Goal: Information Seeking & Learning: Learn about a topic

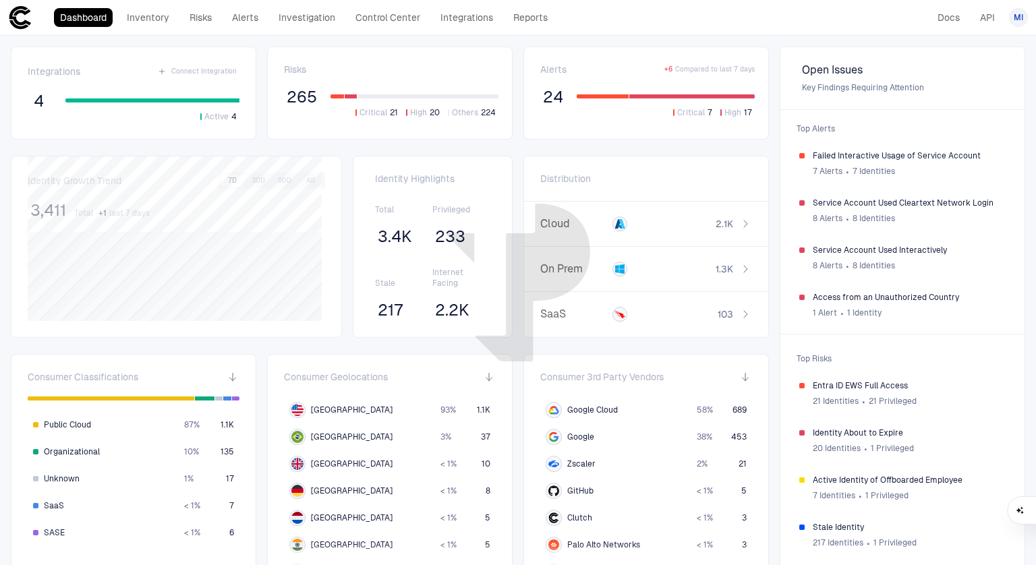
click at [513, 148] on div "Integrations Connect Integration 4 Active 4 Risks 265 Critical 21 High 20 Other…" at bounding box center [518, 442] width 1036 height 812
click at [148, 11] on link "Inventory" at bounding box center [148, 17] width 55 height 19
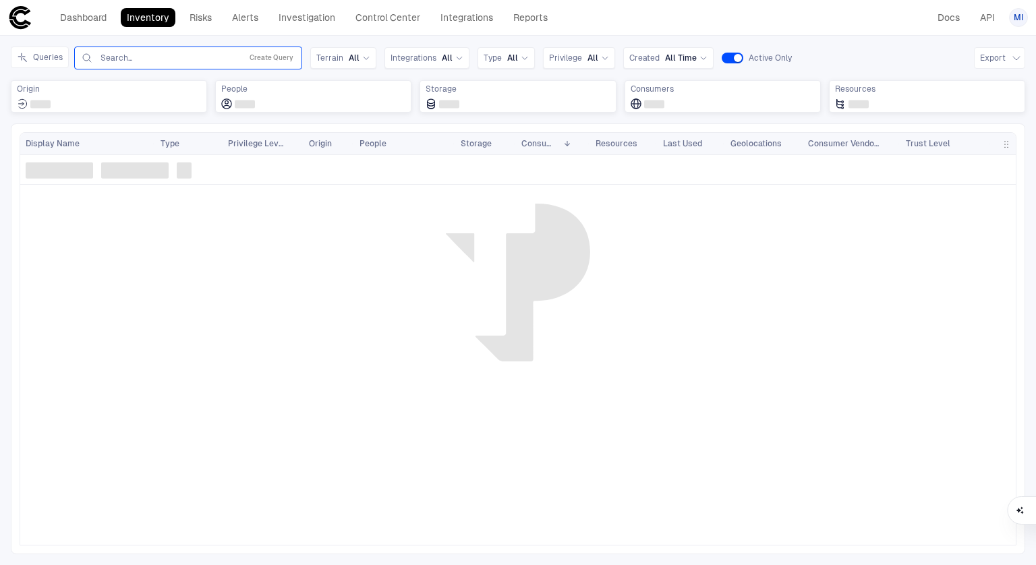
click at [138, 55] on input "text" at bounding box center [167, 58] width 137 height 11
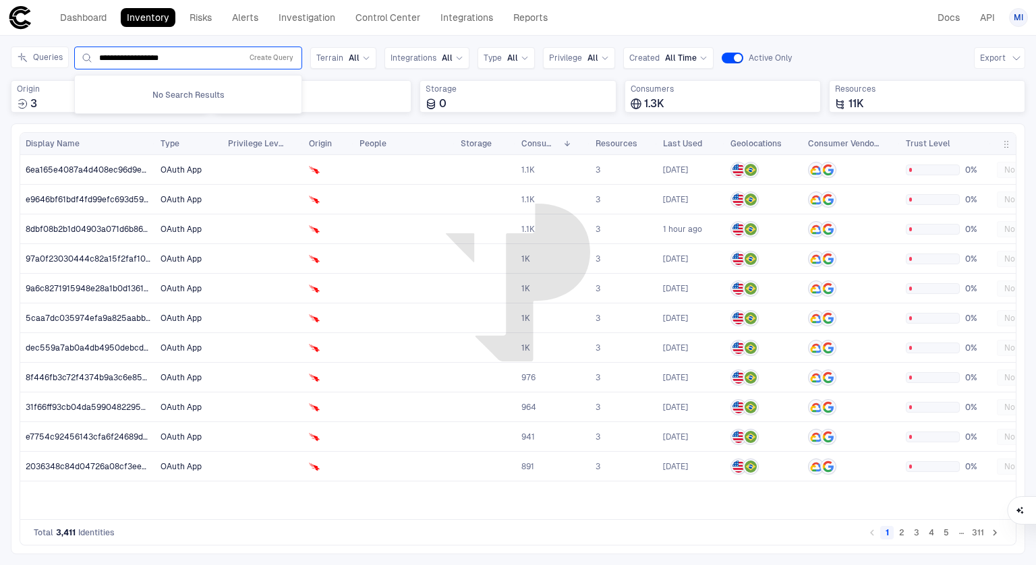
type input "**********"
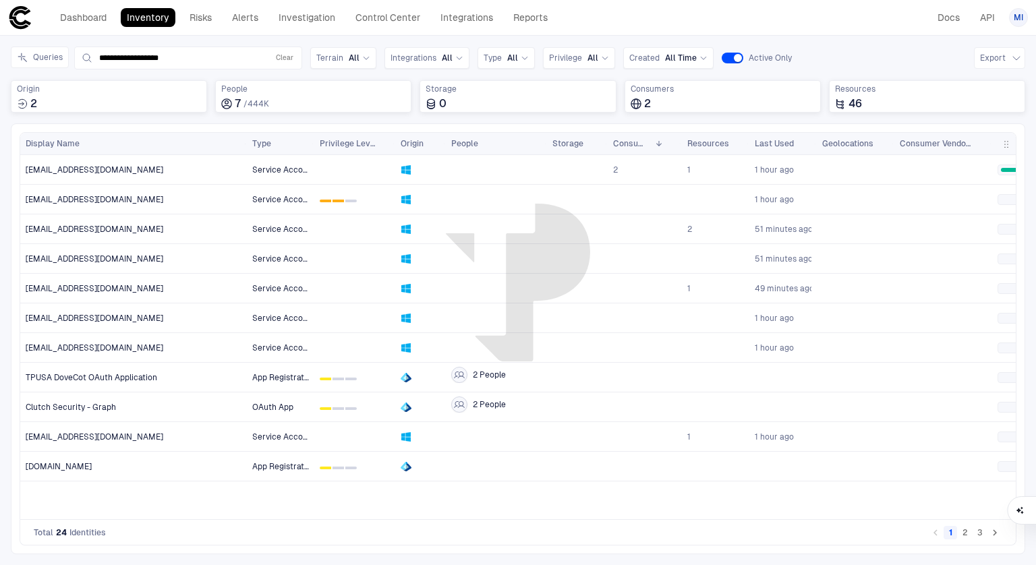
drag, startPoint x: 154, startPoint y: 144, endPoint x: 245, endPoint y: 141, distance: 91.1
click at [245, 141] on div at bounding box center [245, 144] width 5 height 22
click at [79, 11] on link "Dashboard" at bounding box center [83, 17] width 59 height 19
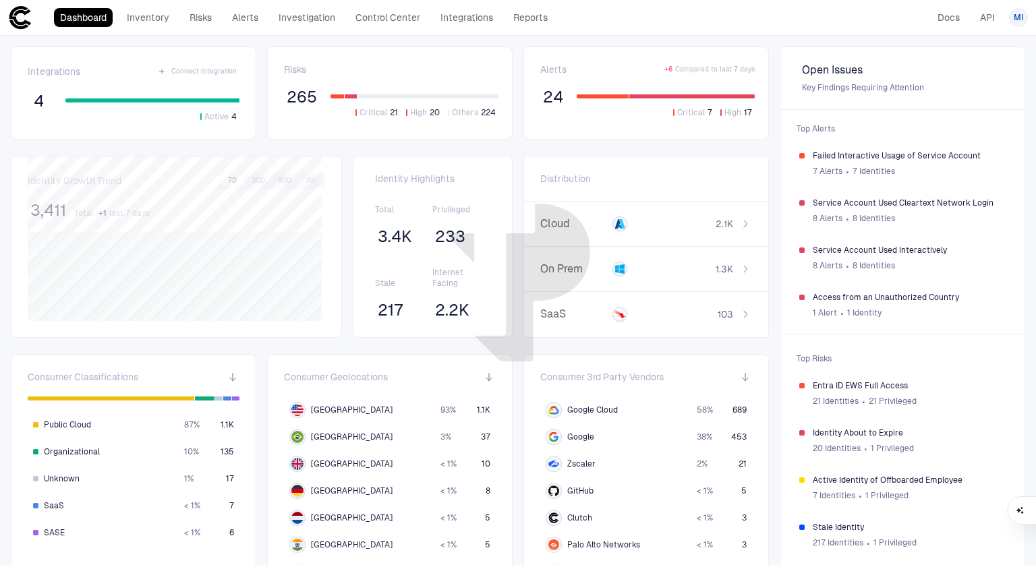
click at [516, 56] on div "Integrations Connect Integration 4 Active 4 Risks 265 Critical 21 High 20 Other…" at bounding box center [518, 442] width 1036 height 812
click at [842, 250] on span "Service Account Used Interactively" at bounding box center [909, 250] width 193 height 11
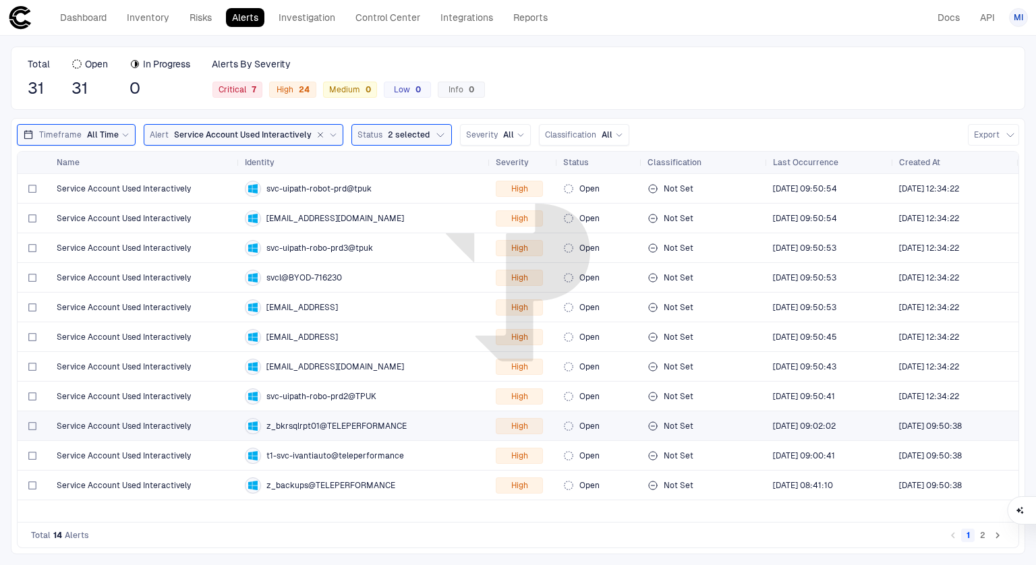
click at [204, 422] on div "Service Account Used Interactively" at bounding box center [145, 426] width 177 height 11
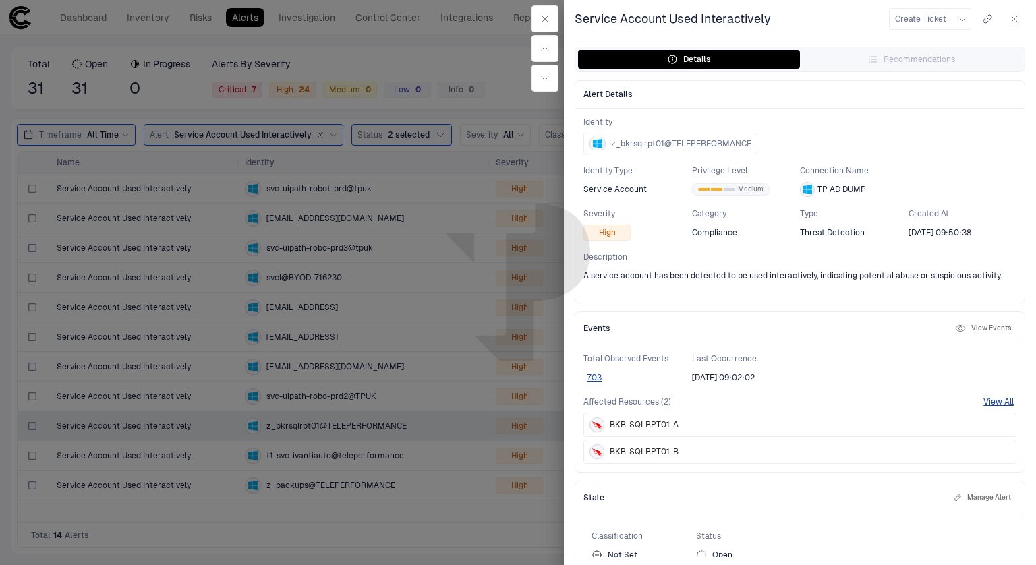
click at [972, 324] on button "View Events" at bounding box center [982, 328] width 61 height 16
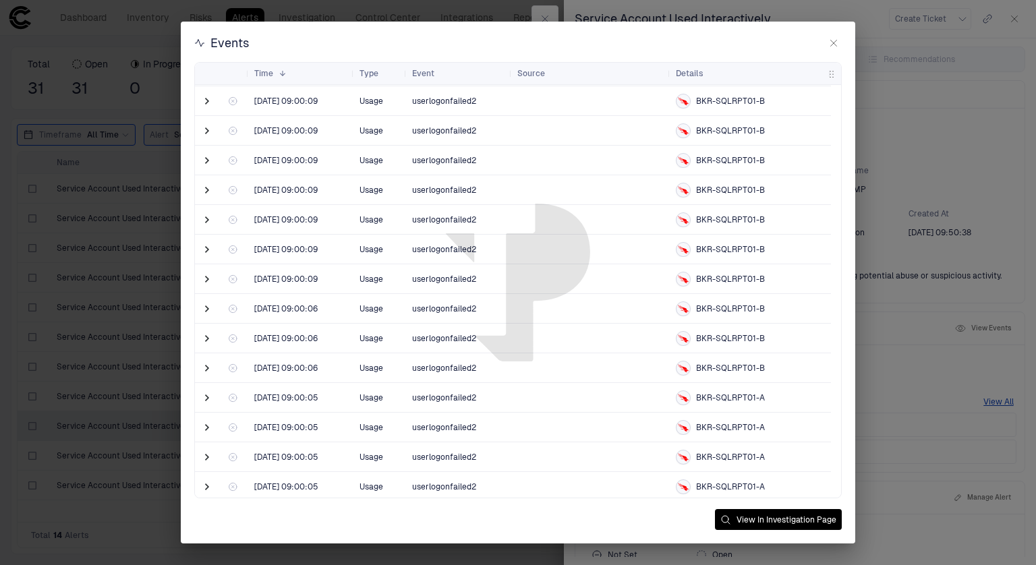
scroll to position [1334, 0]
click at [204, 251] on span at bounding box center [206, 249] width 13 height 13
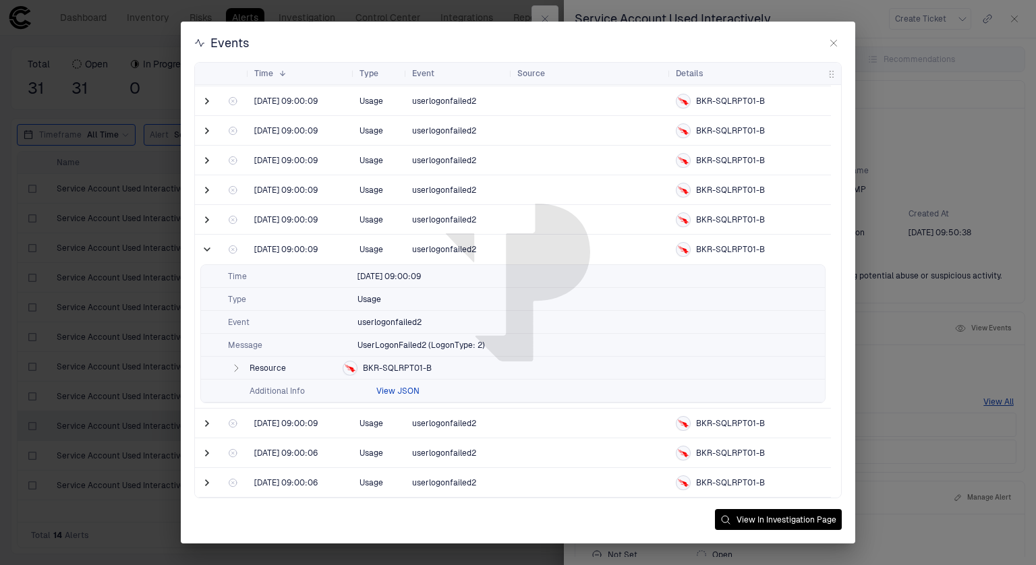
click at [401, 390] on button "View JSON" at bounding box center [397, 391] width 43 height 11
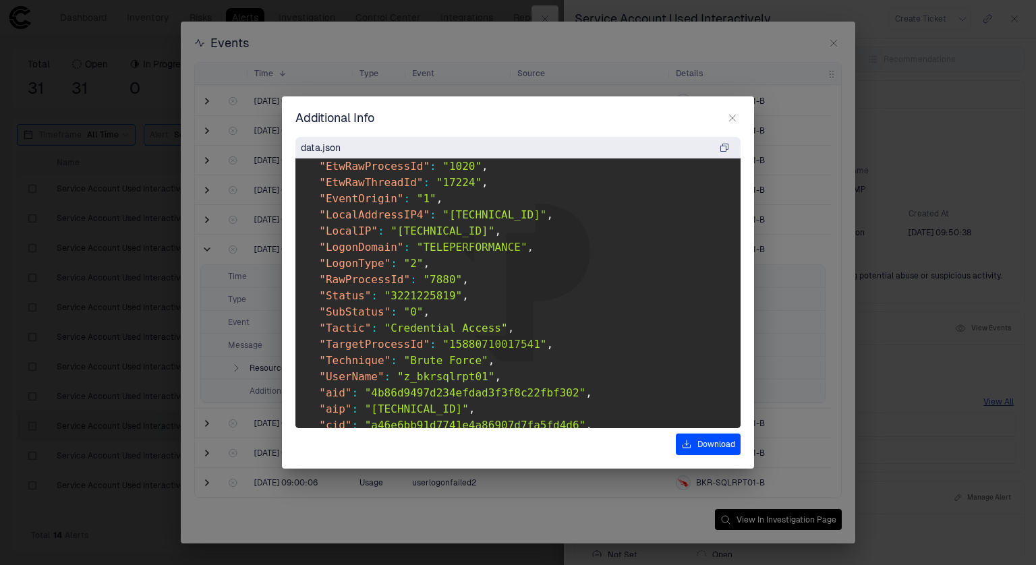
scroll to position [506, 0]
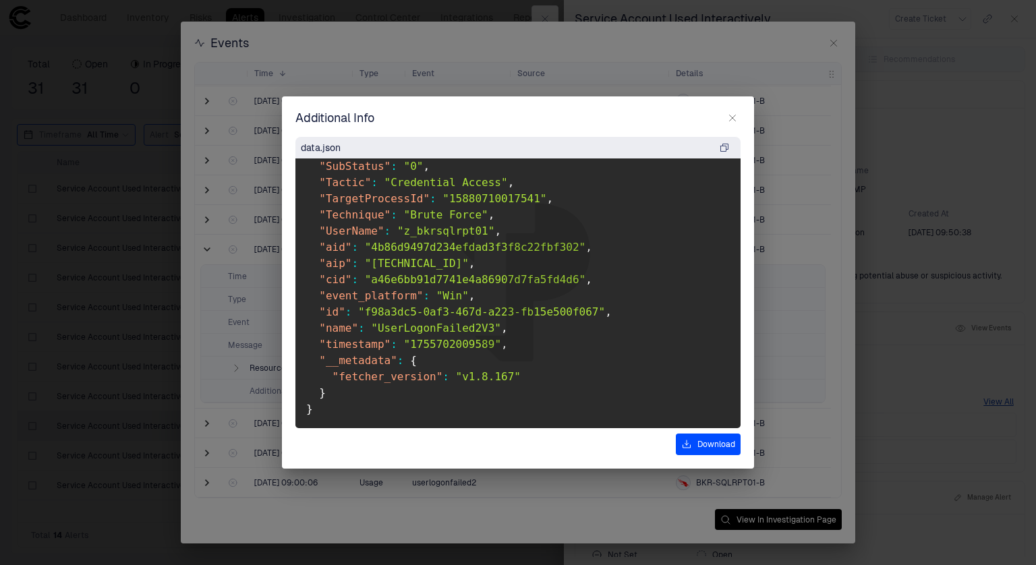
click at [736, 116] on icon "button" at bounding box center [732, 118] width 11 height 11
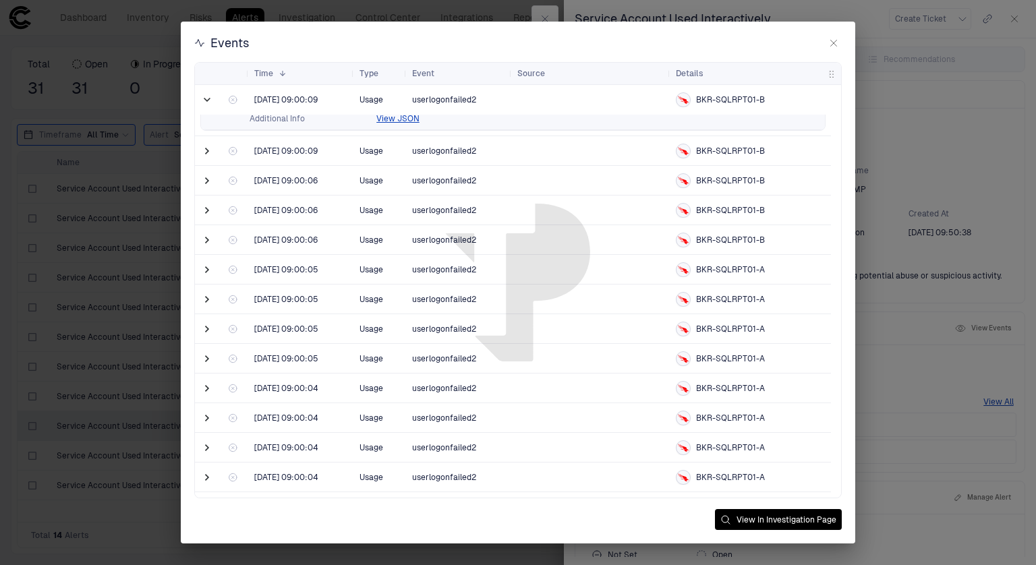
scroll to position [0, 0]
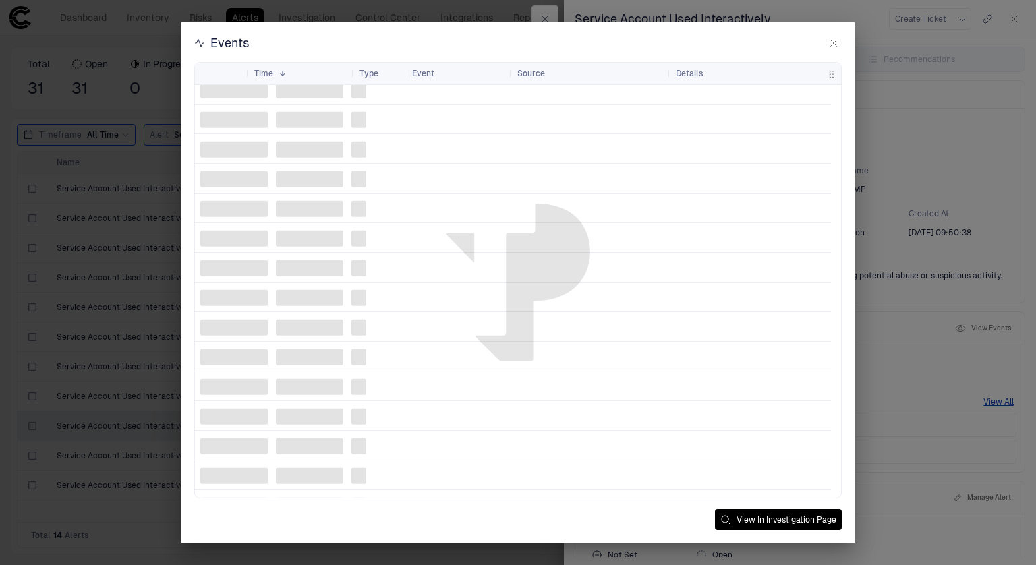
click at [838, 42] on icon "button" at bounding box center [833, 43] width 11 height 11
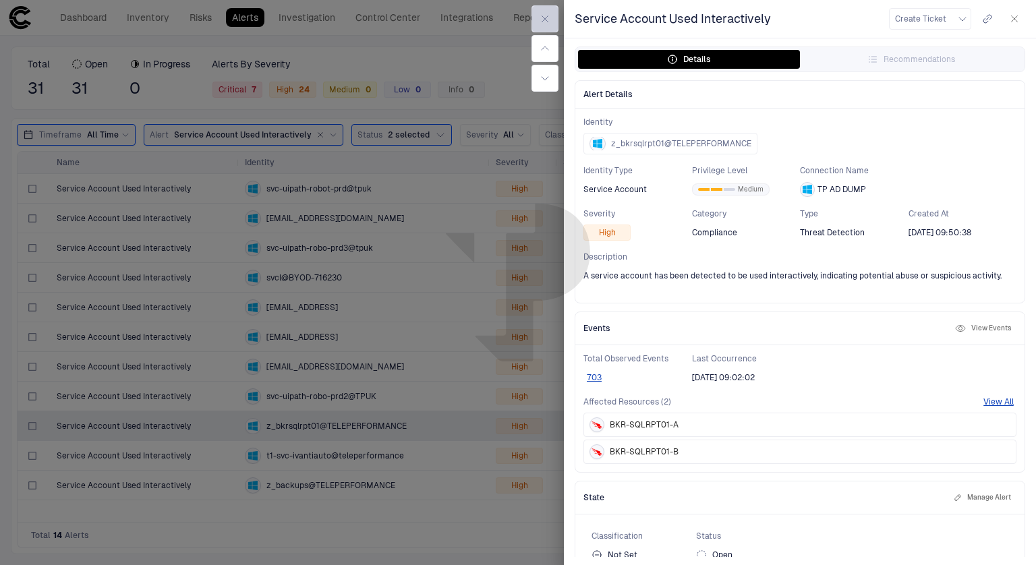
click at [548, 18] on icon "button" at bounding box center [545, 18] width 11 height 11
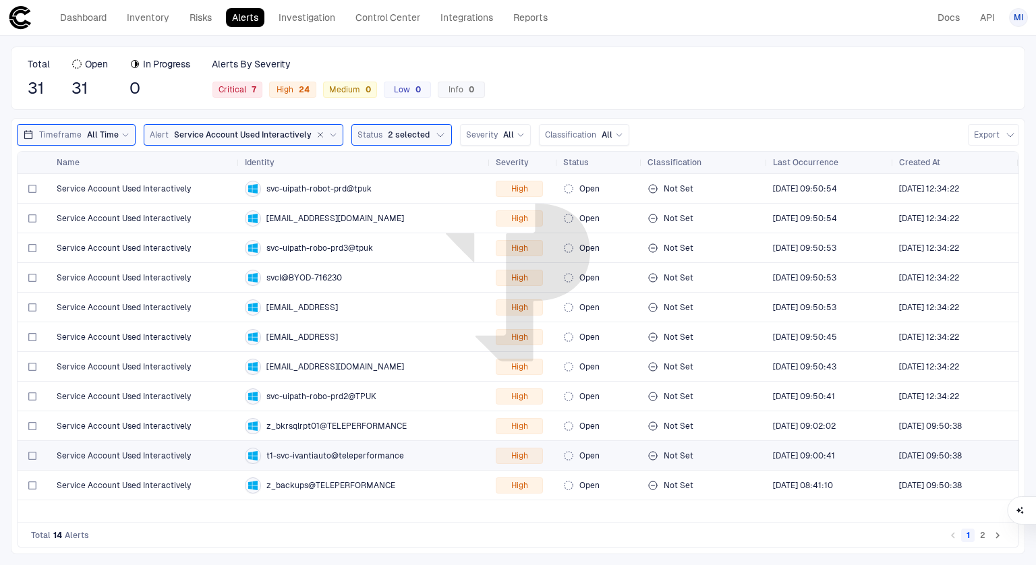
click at [173, 453] on span "Service Account Used Interactively" at bounding box center [124, 455] width 134 height 11
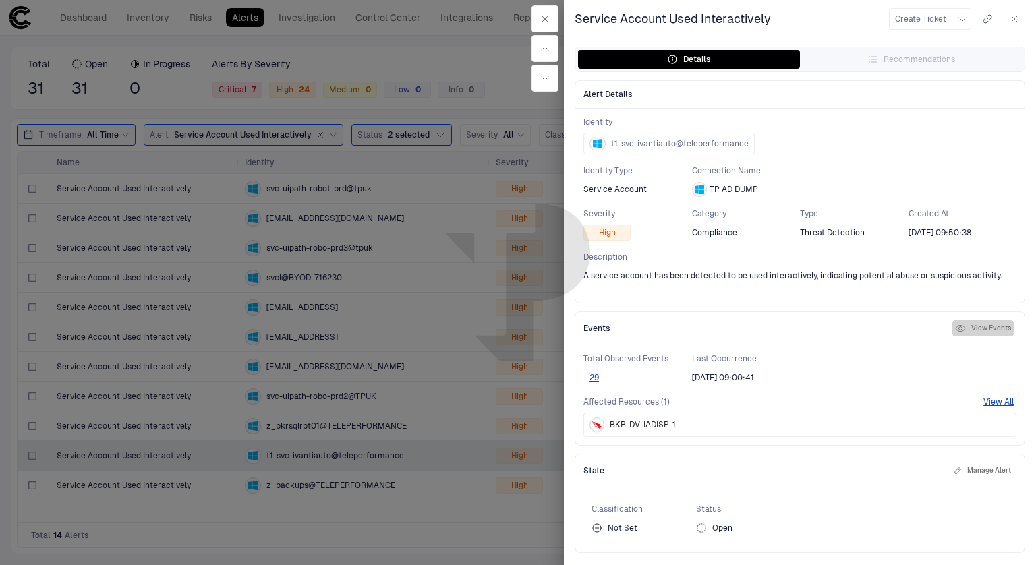
click at [983, 328] on button "View Events" at bounding box center [982, 328] width 61 height 16
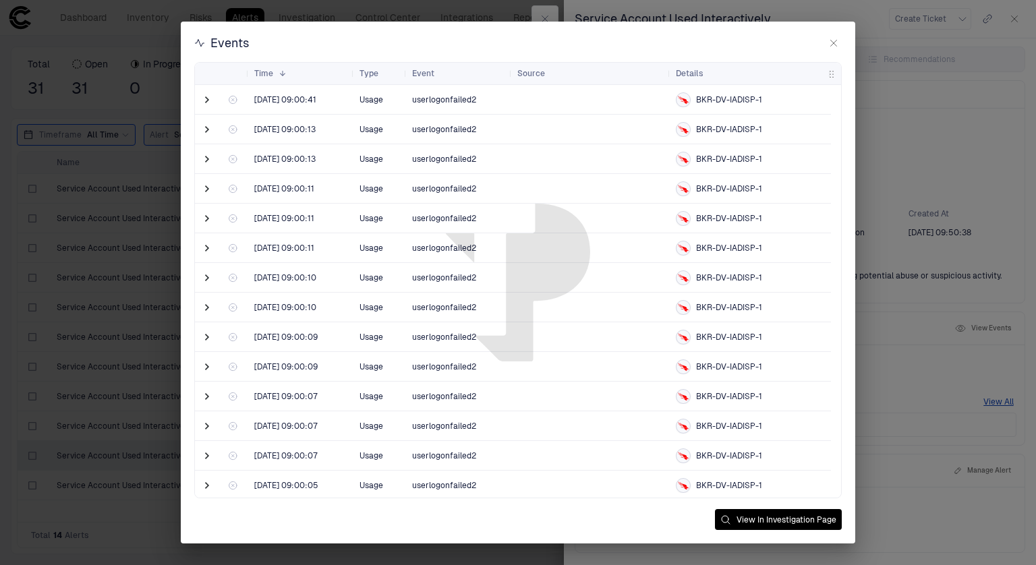
click at [828, 44] on icon "button" at bounding box center [833, 43] width 11 height 11
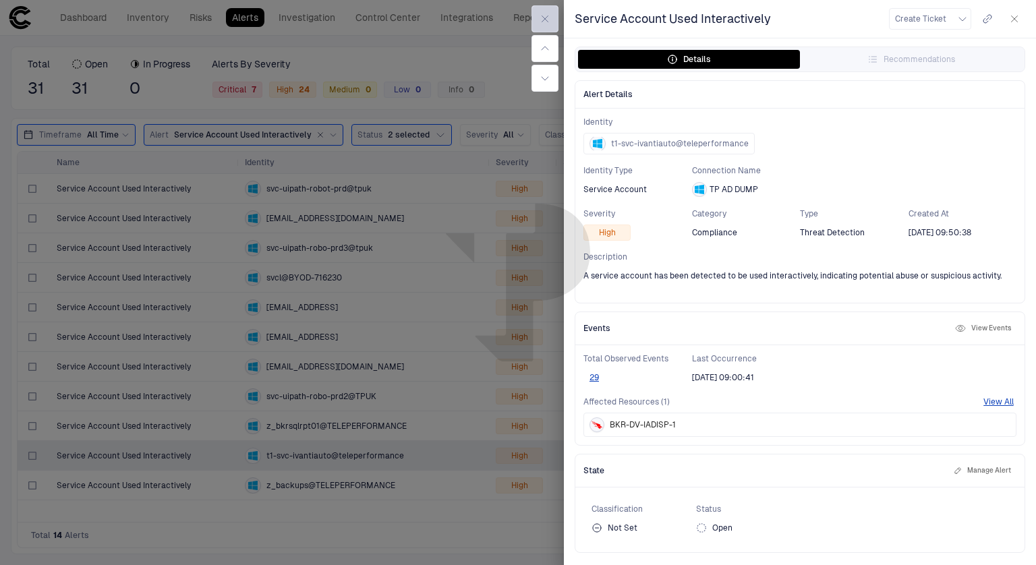
click at [546, 21] on icon "button" at bounding box center [545, 18] width 11 height 11
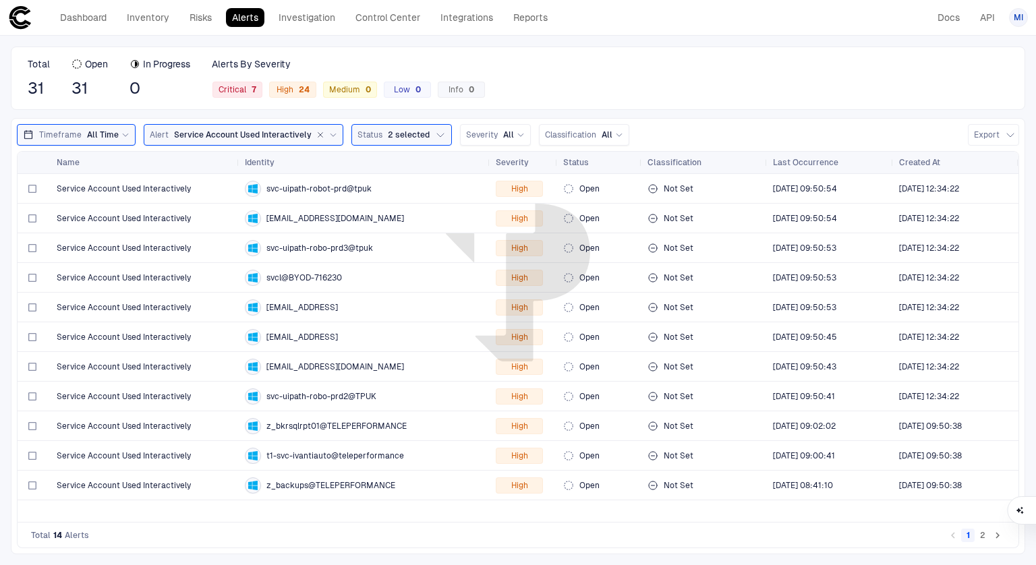
click at [982, 533] on button "2" at bounding box center [982, 535] width 13 height 13
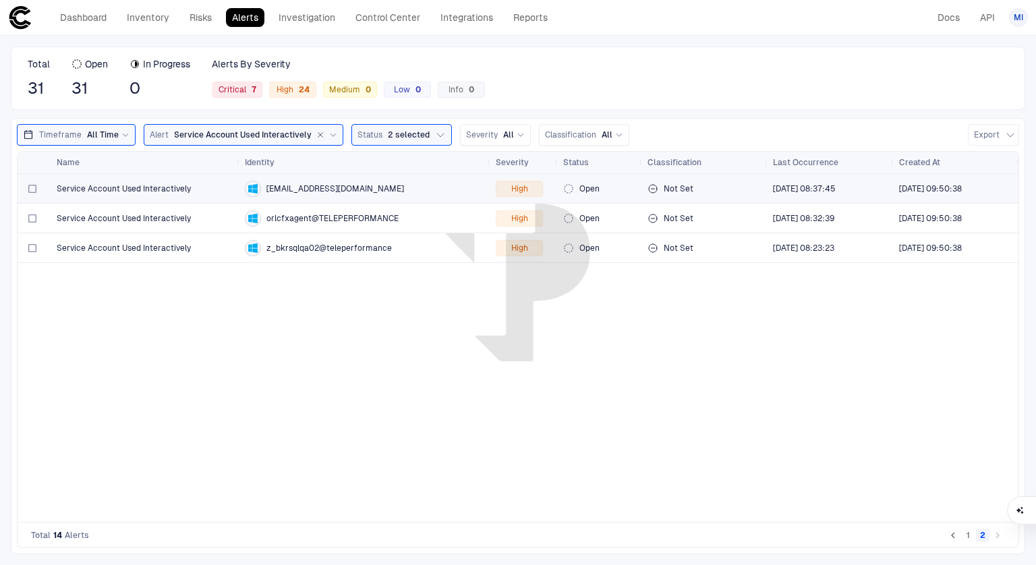
click at [380, 187] on span "[EMAIL_ADDRESS][DOMAIN_NAME]" at bounding box center [335, 188] width 138 height 11
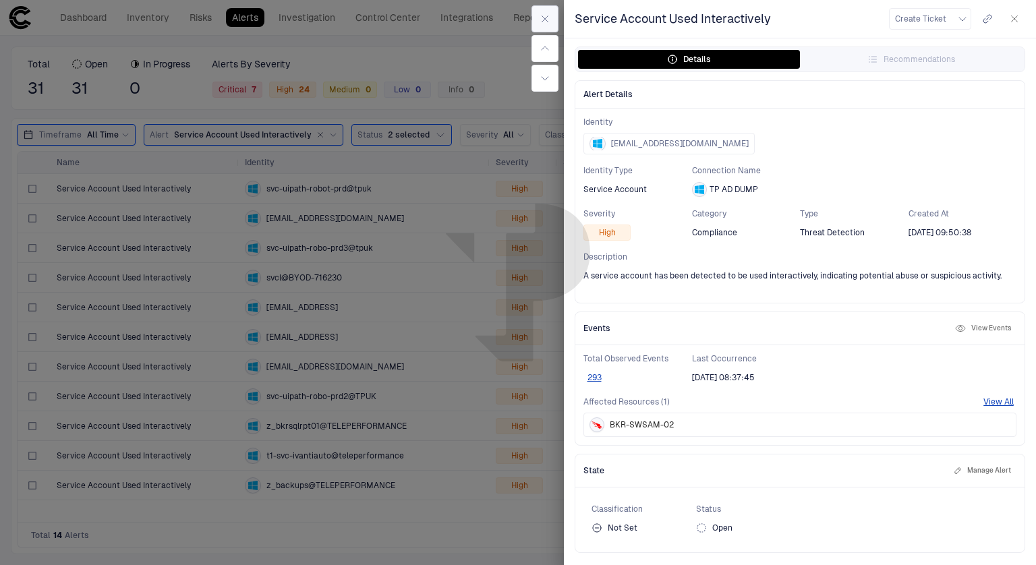
click at [537, 16] on button "button" at bounding box center [544, 18] width 27 height 27
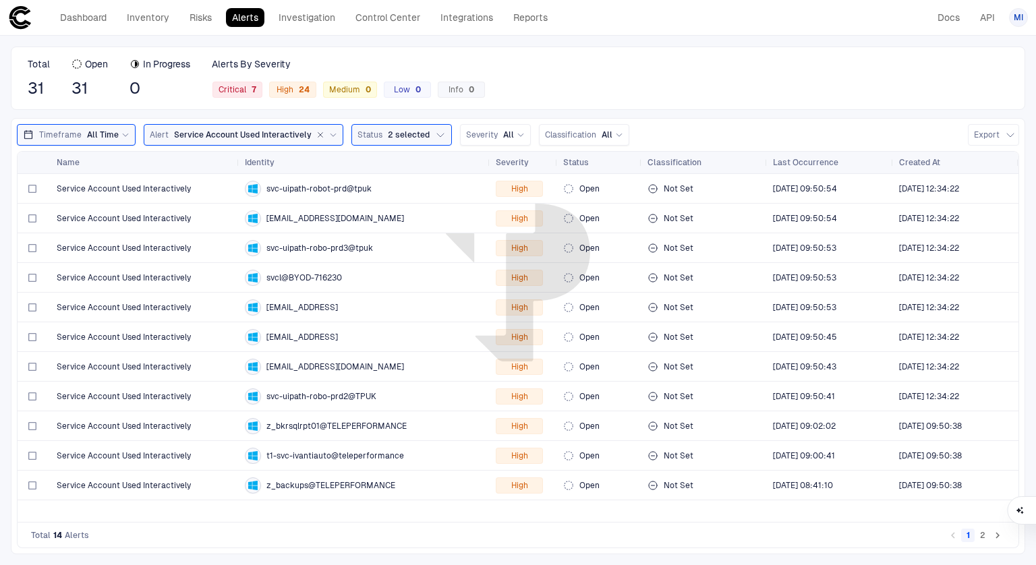
click at [552, 72] on div "Total 31 Open 31 In Progress 0 Alerts By Severity Critical 7 High 24 Medium 0 L…" at bounding box center [518, 78] width 1014 height 63
click at [1020, 18] on span "MI" at bounding box center [1018, 17] width 9 height 11
click at [951, 88] on span "Admin Settings" at bounding box center [951, 86] width 57 height 11
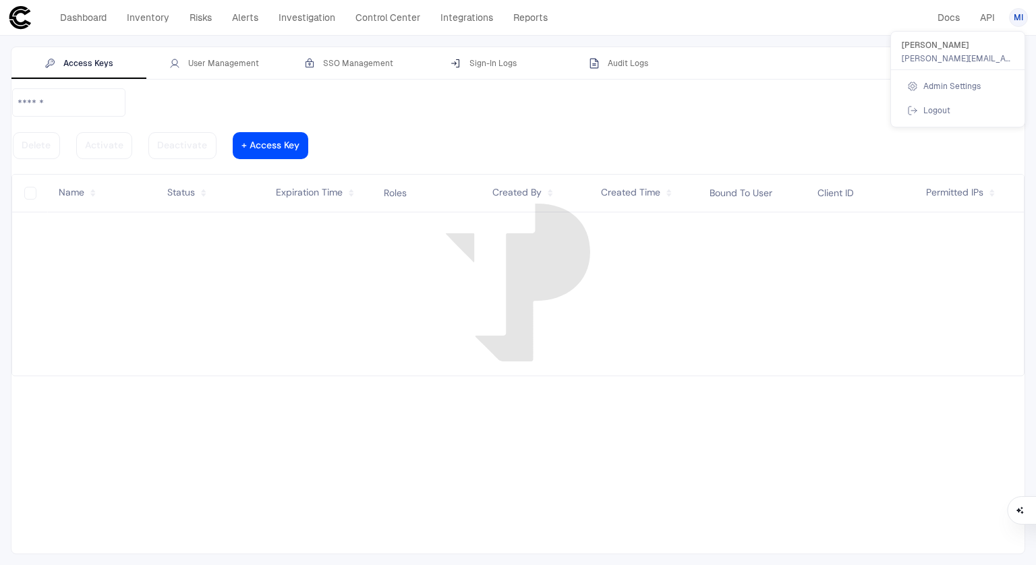
click at [222, 68] on div at bounding box center [518, 282] width 1036 height 565
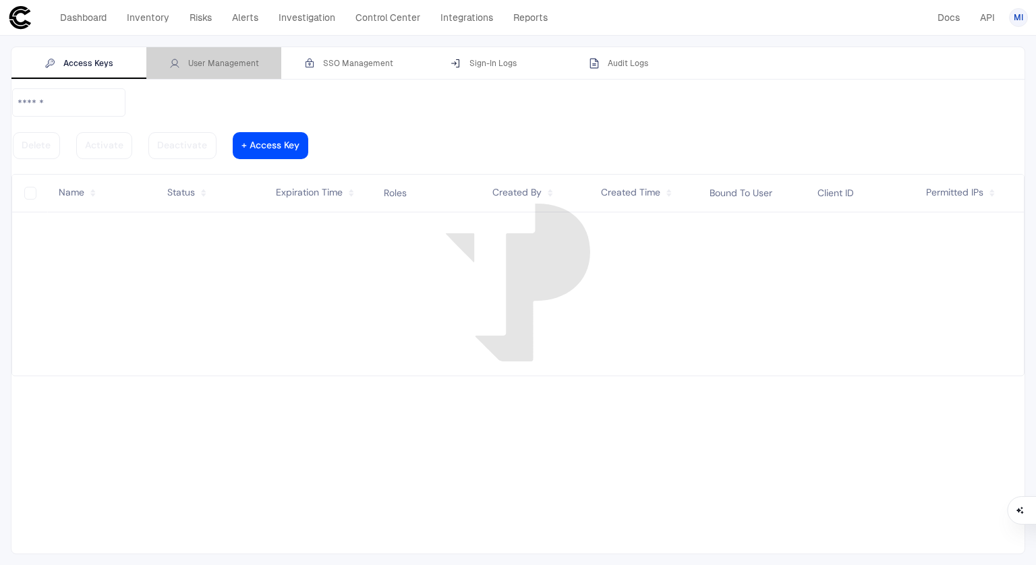
click at [222, 68] on div "User Management" at bounding box center [214, 63] width 90 height 11
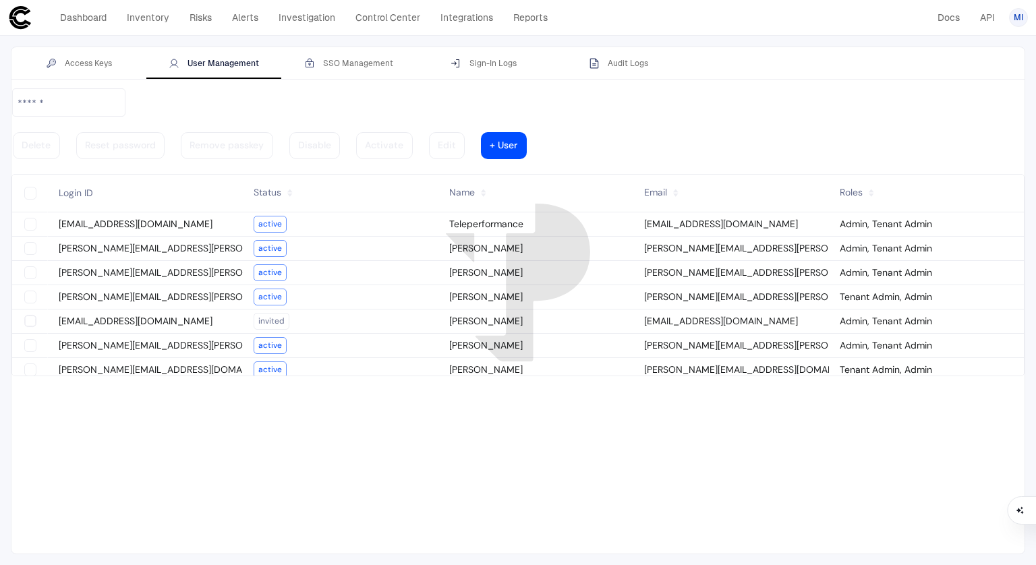
type vaadin-text-field "on"
type descope-checkbox "true"
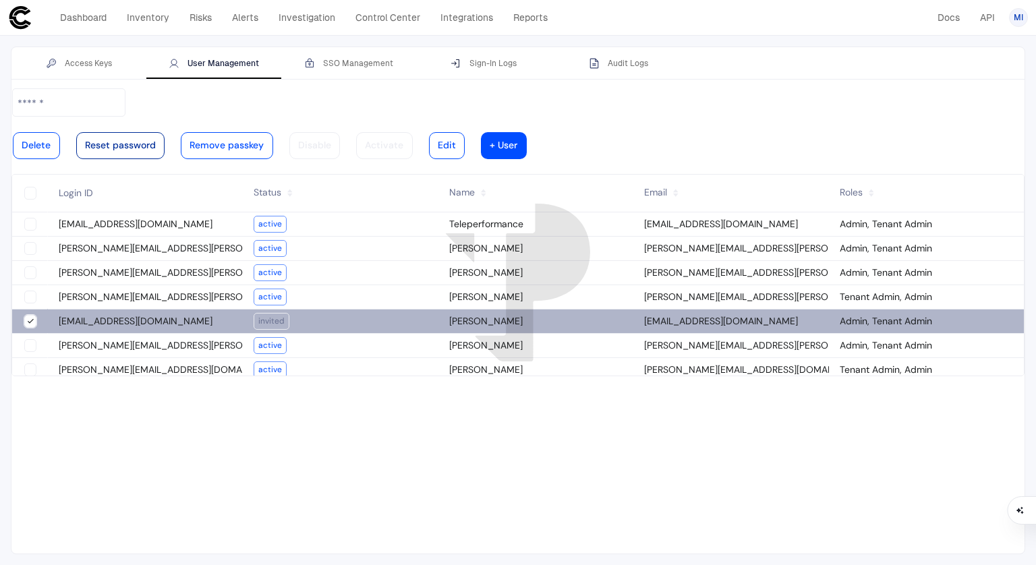
type descope-boolean-field-internal "true"
click at [165, 132] on vaadin-button "Reset password" at bounding box center [120, 145] width 89 height 27
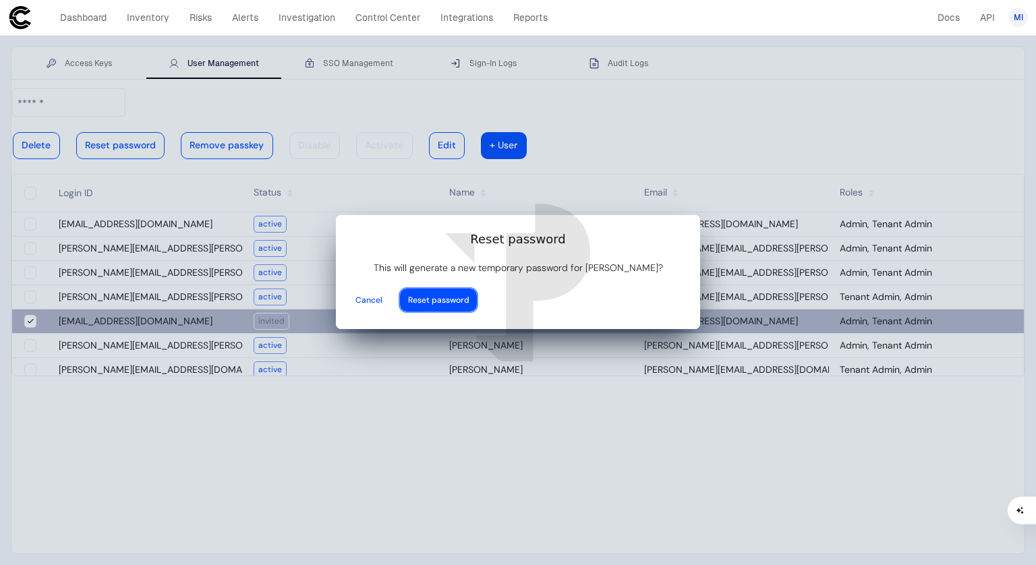
click at [477, 295] on vaadin-button "Reset password" at bounding box center [438, 300] width 77 height 23
type input "**********"
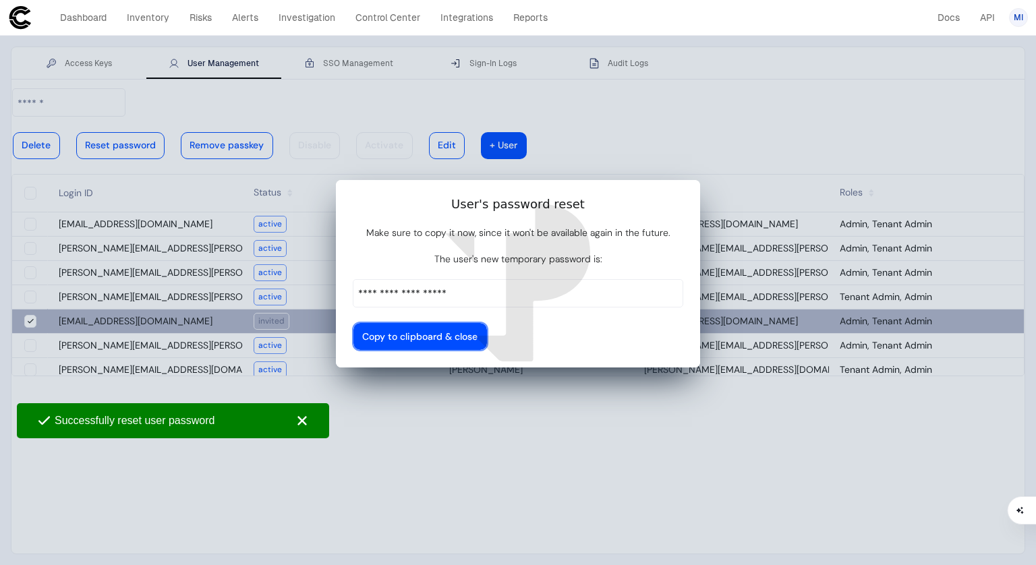
click at [477, 333] on div at bounding box center [419, 336] width 115 height 7
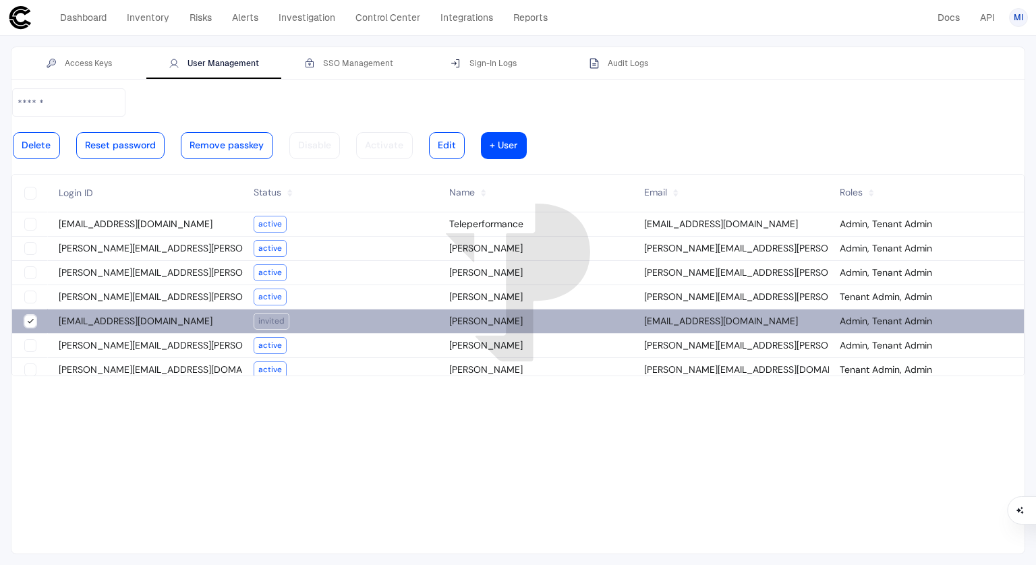
click at [37, 314] on descope-checkbox at bounding box center [30, 320] width 13 height 13
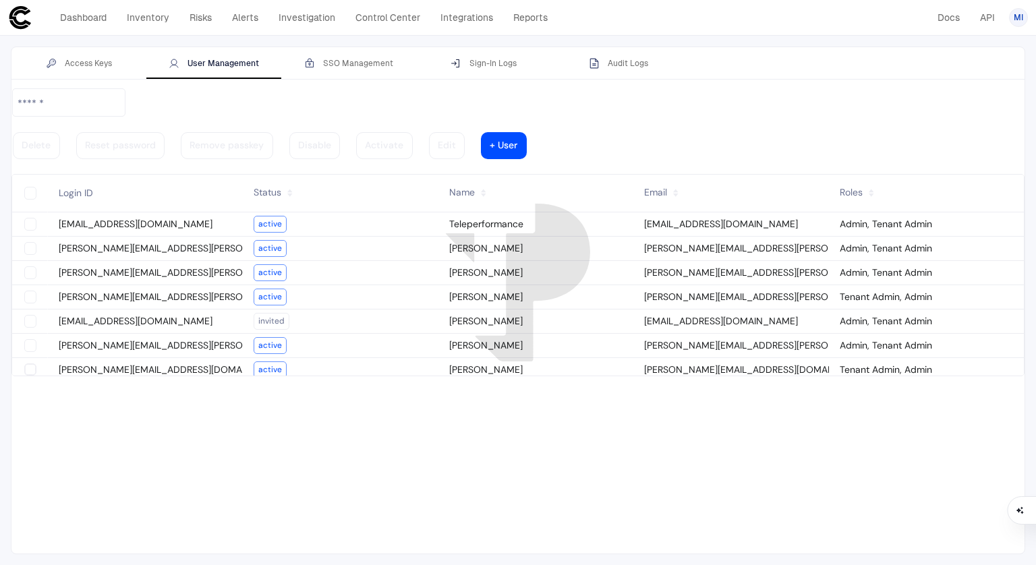
type vaadin-text-field "on"
type descope-checkbox "true"
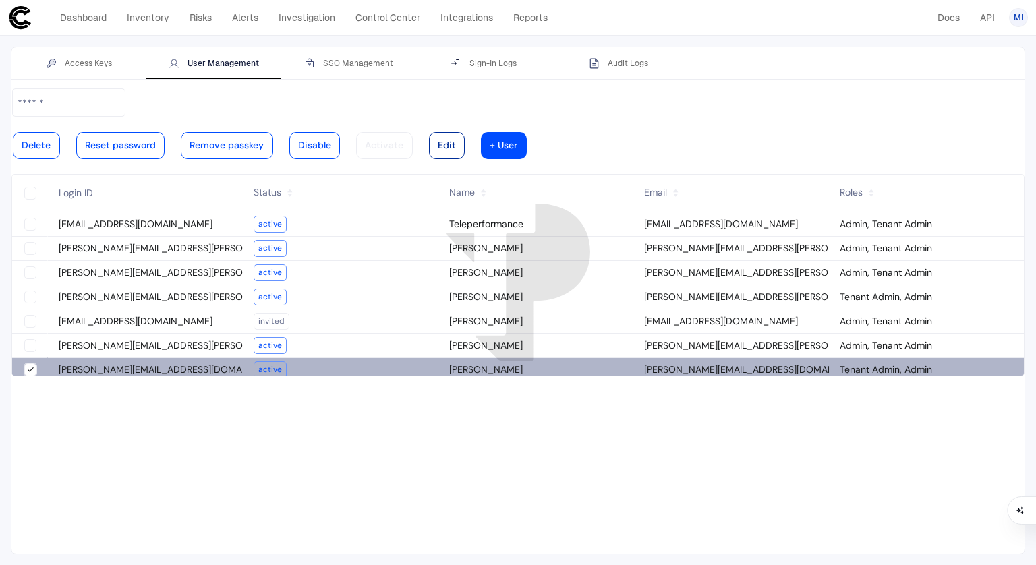
type descope-boolean-field-internal "true"
click at [456, 142] on div at bounding box center [447, 145] width 18 height 7
type input "**********"
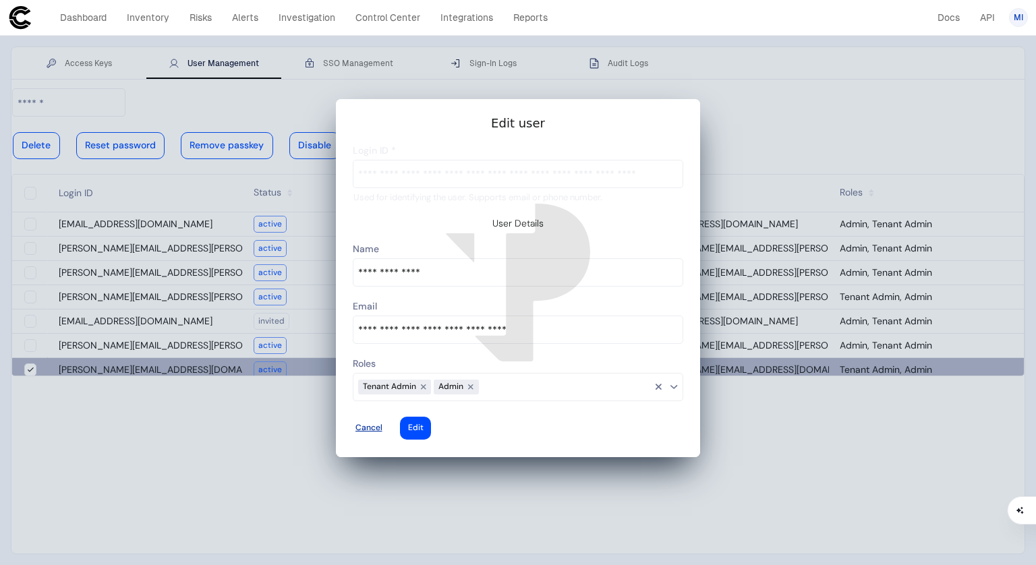
click at [382, 426] on div at bounding box center [368, 428] width 27 height 5
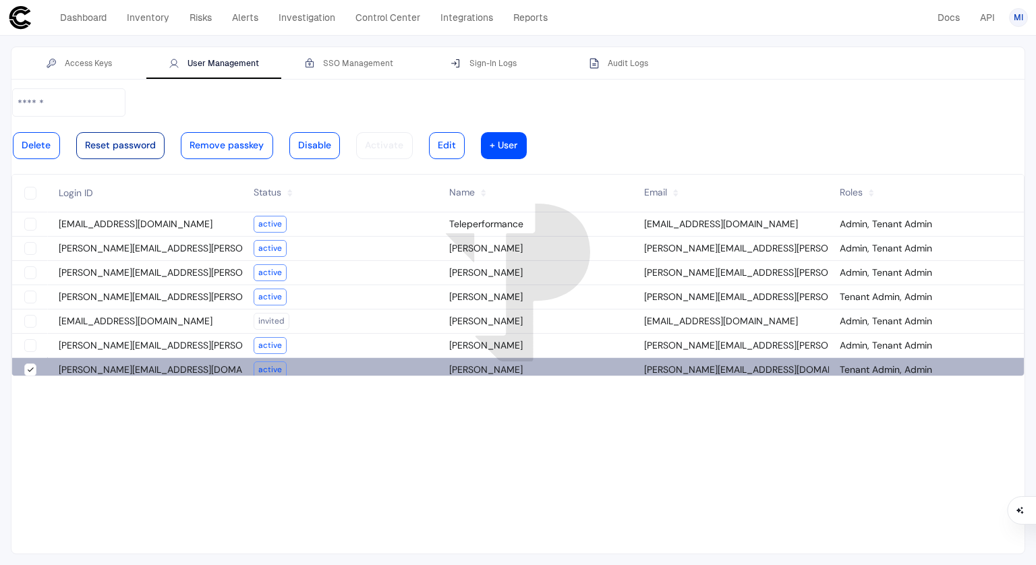
click at [156, 142] on div at bounding box center [120, 145] width 71 height 7
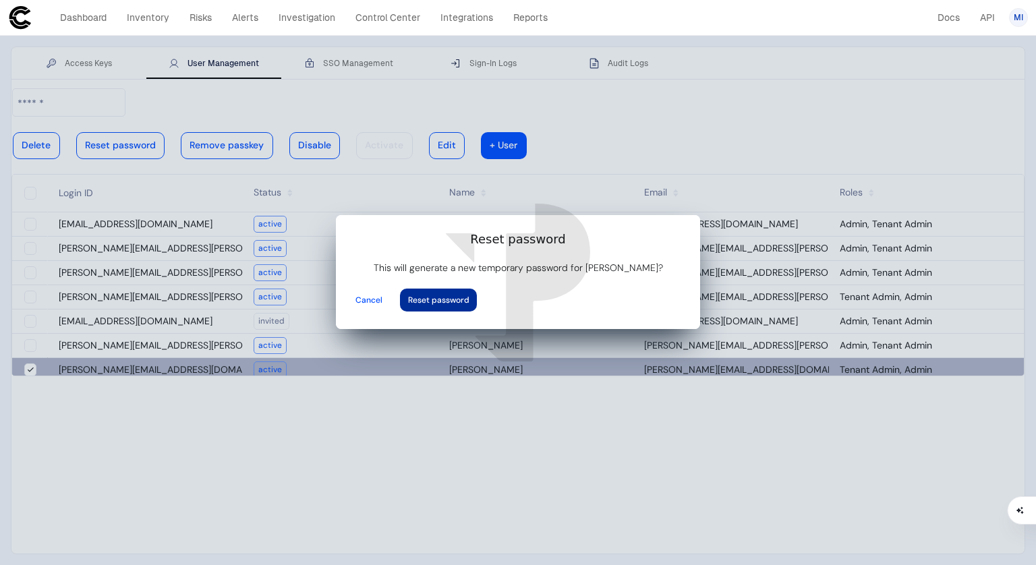
click at [469, 297] on div at bounding box center [438, 299] width 61 height 5
type input "**********"
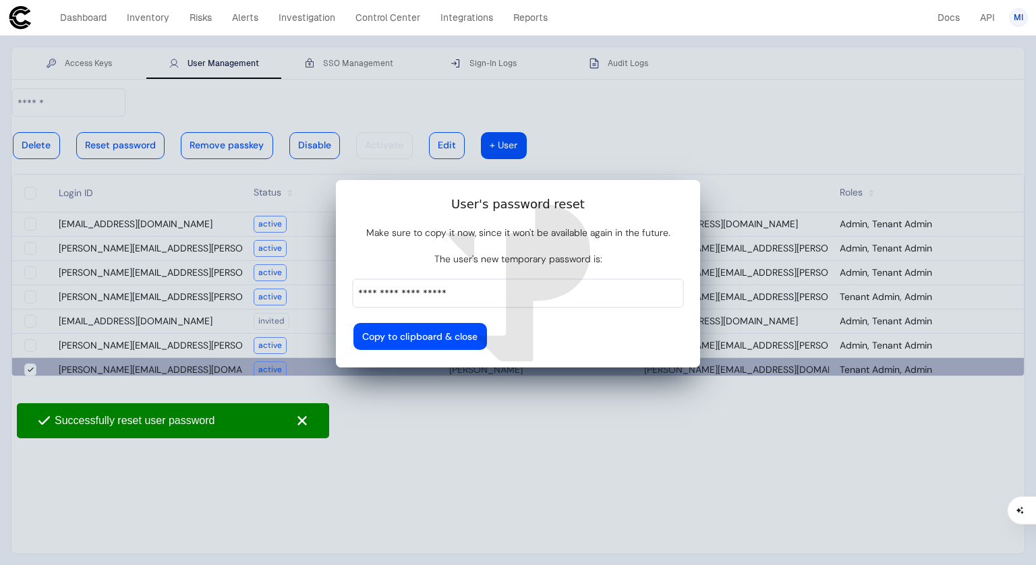
click at [471, 285] on input "**********" at bounding box center [517, 293] width 329 height 27
click at [477, 333] on div at bounding box center [419, 336] width 115 height 7
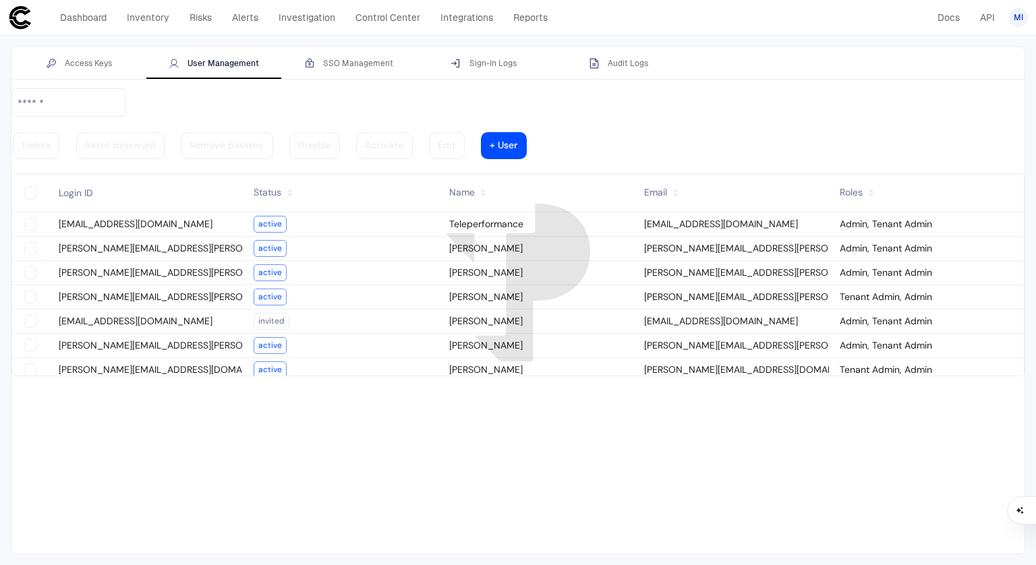
drag, startPoint x: 71, startPoint y: 361, endPoint x: 245, endPoint y: 357, distance: 174.0
click at [243, 385] on vaadin-grid-cell-content "[PERSON_NAME][EMAIL_ADDRESS][PERSON_NAME][DOMAIN_NAME], google-1112367145026360…" at bounding box center [145, 394] width 195 height 18
type vaadin-text-field "on"
type descope-checkbox "true"
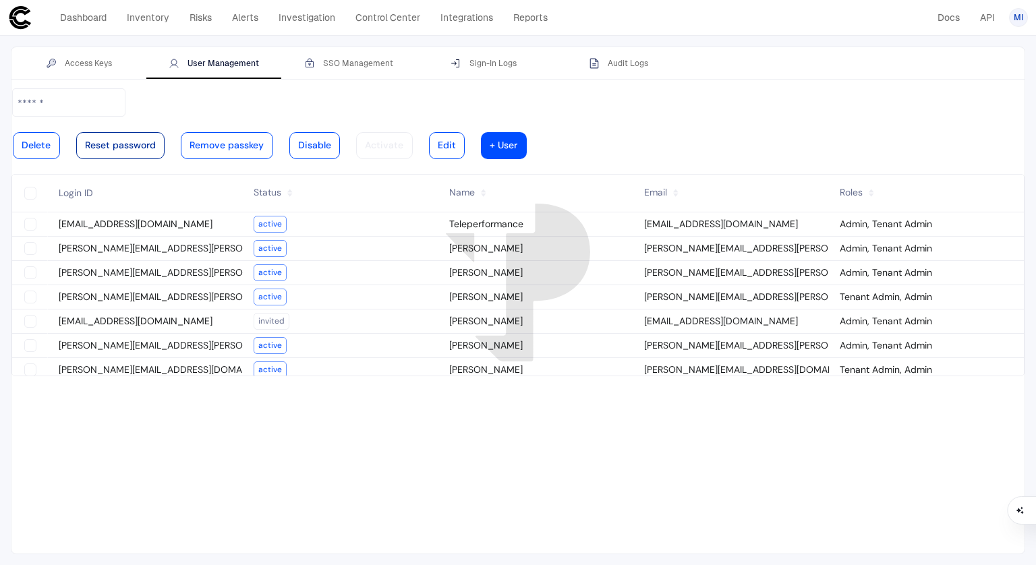
type descope-boolean-field-internal "true"
click at [156, 142] on div at bounding box center [120, 145] width 71 height 7
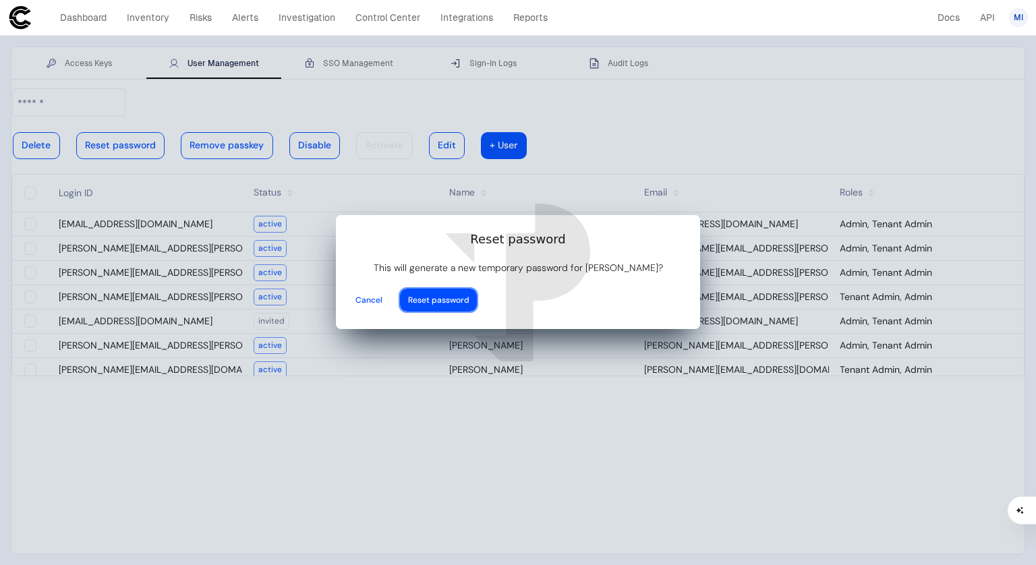
click at [469, 297] on div at bounding box center [438, 299] width 61 height 5
type input "**********"
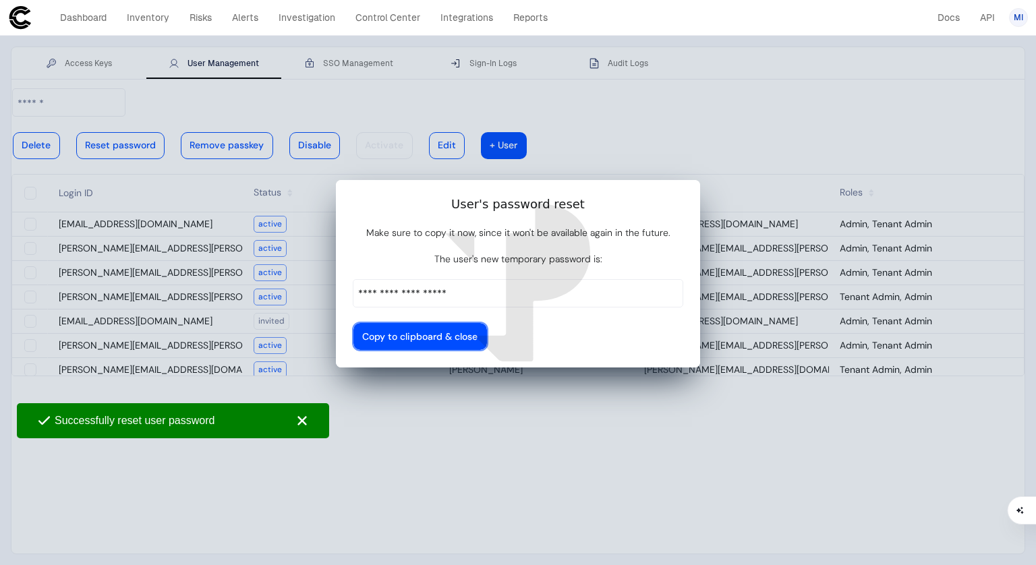
click at [477, 333] on div at bounding box center [419, 336] width 115 height 7
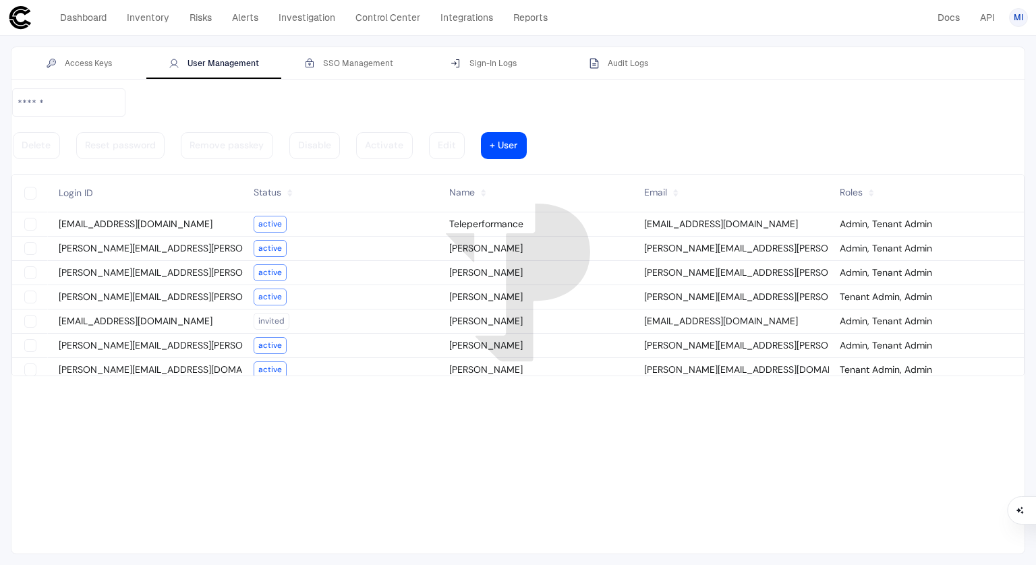
click at [185, 453] on div at bounding box center [517, 321] width 1013 height 466
click at [17, 22] on icon at bounding box center [20, 17] width 22 height 23
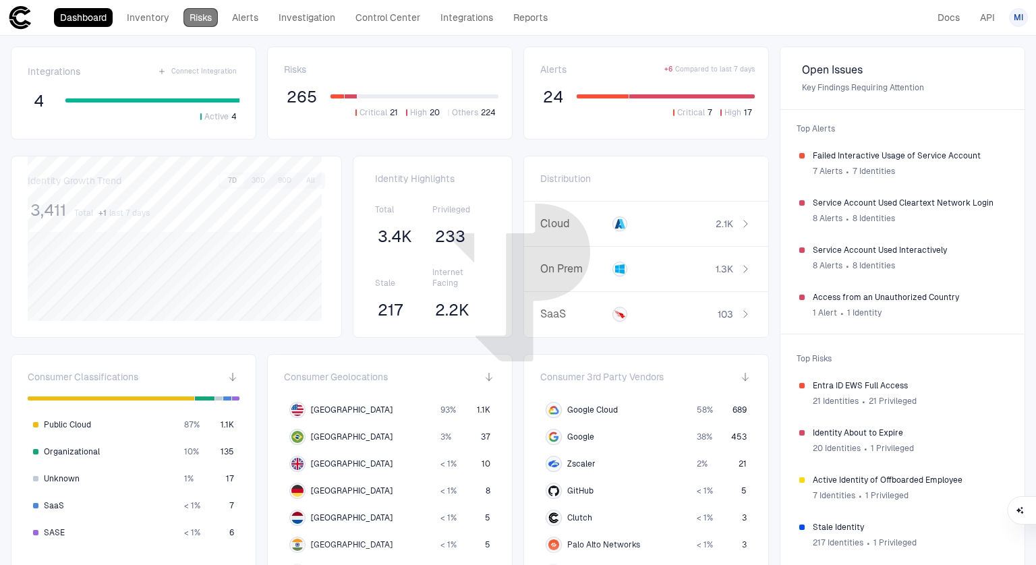
click at [194, 18] on link "Risks" at bounding box center [200, 17] width 34 height 19
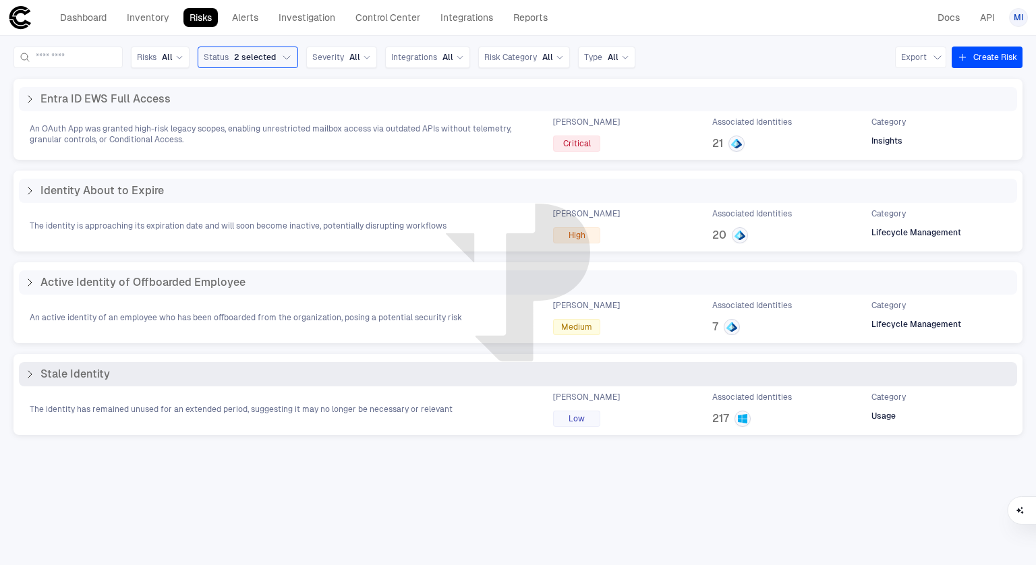
click at [27, 373] on icon at bounding box center [29, 374] width 11 height 11
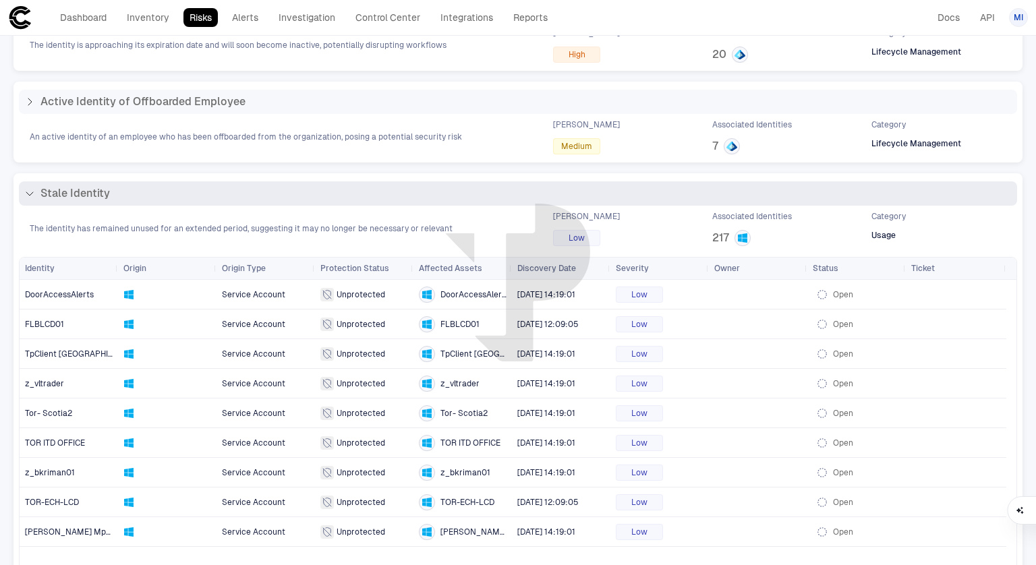
scroll to position [225, 0]
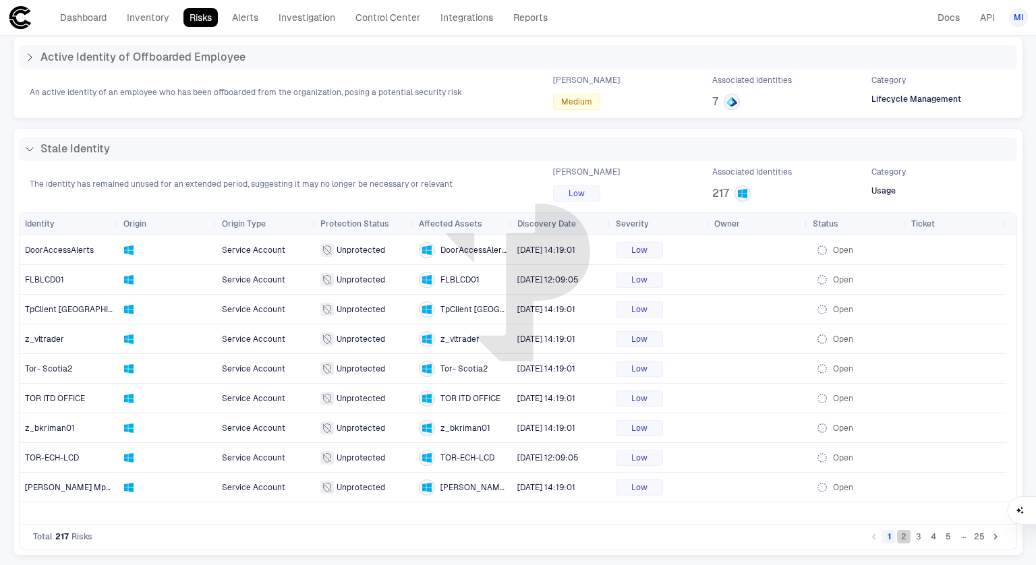
click at [897, 535] on button "2" at bounding box center [903, 536] width 13 height 13
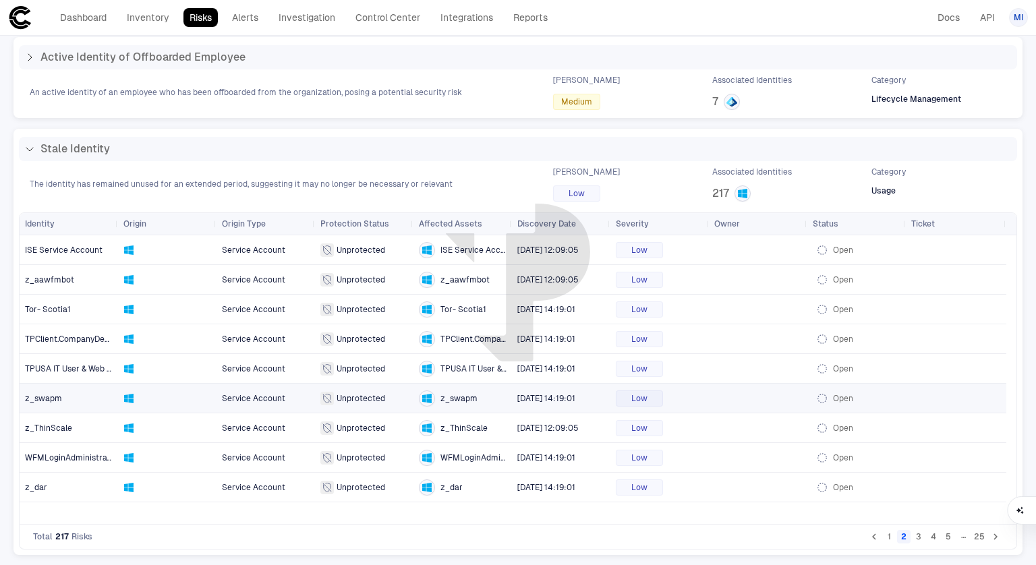
click at [461, 393] on span "z_swapm" at bounding box center [458, 398] width 37 height 11
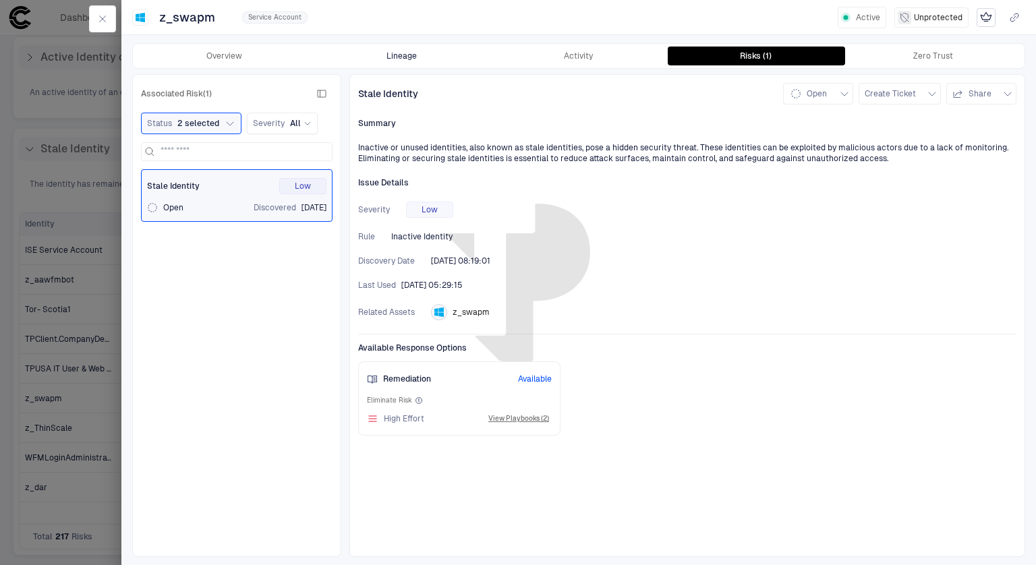
click at [397, 57] on button "Lineage" at bounding box center [401, 56] width 177 height 19
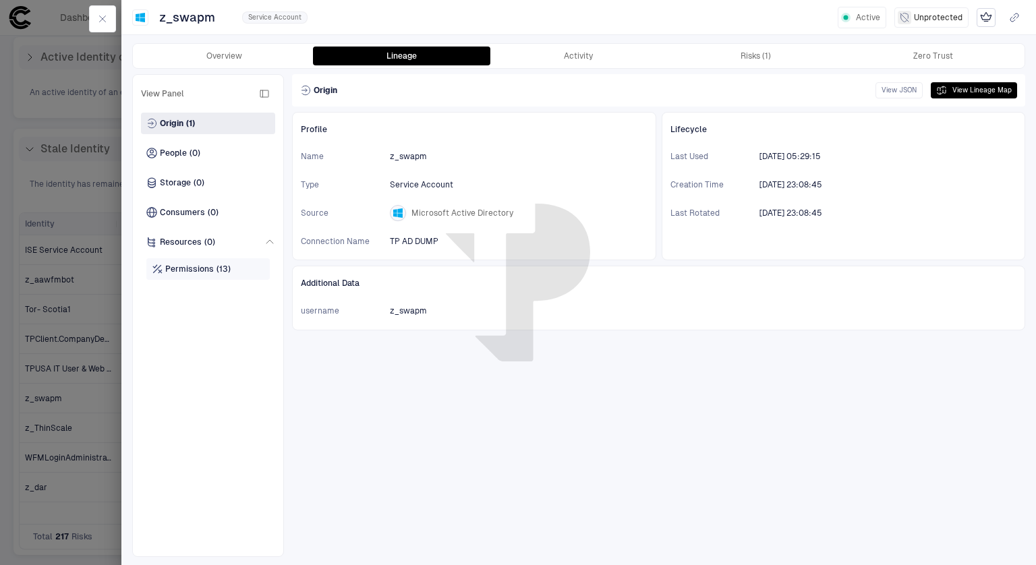
click at [221, 274] on span "(13)" at bounding box center [223, 269] width 14 height 11
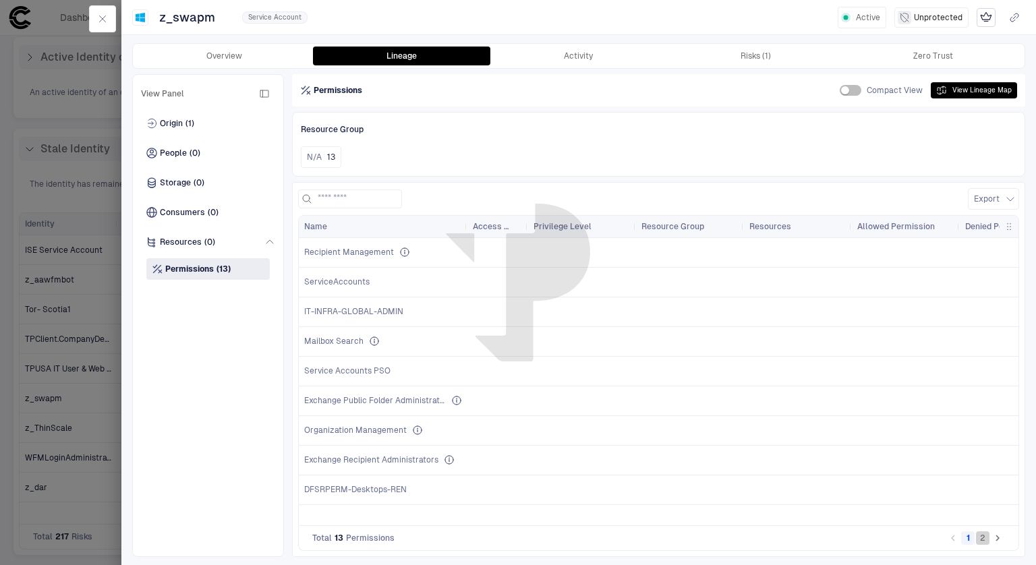
click at [982, 540] on button "2" at bounding box center [982, 537] width 13 height 13
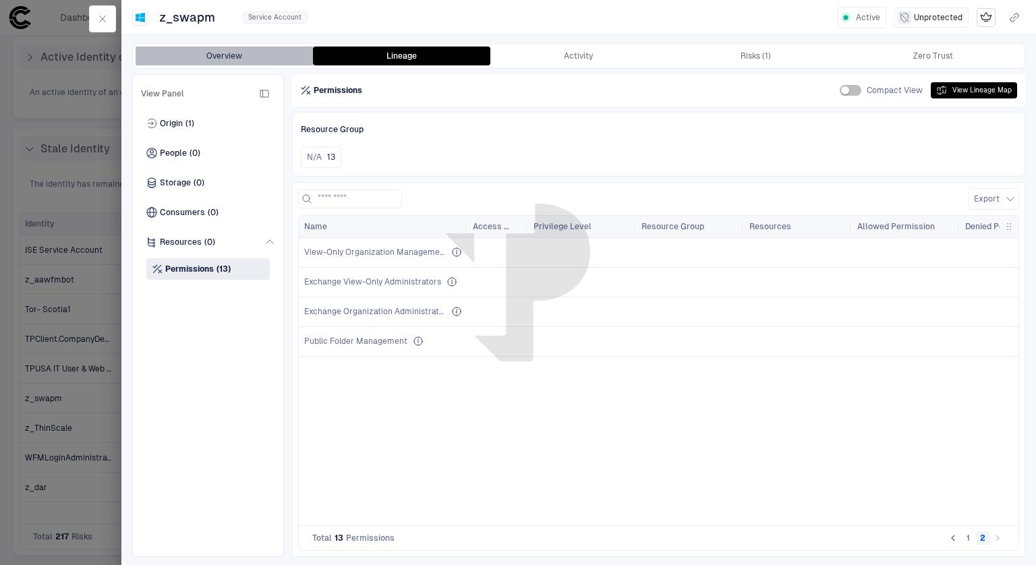
click at [234, 47] on button "Overview" at bounding box center [224, 56] width 177 height 19
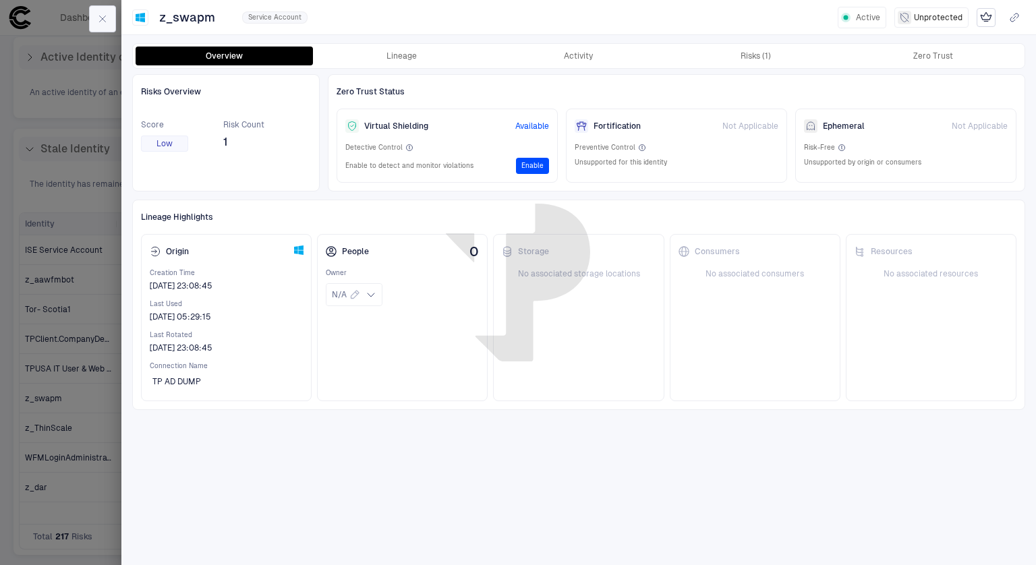
click at [103, 9] on button "button" at bounding box center [102, 18] width 27 height 27
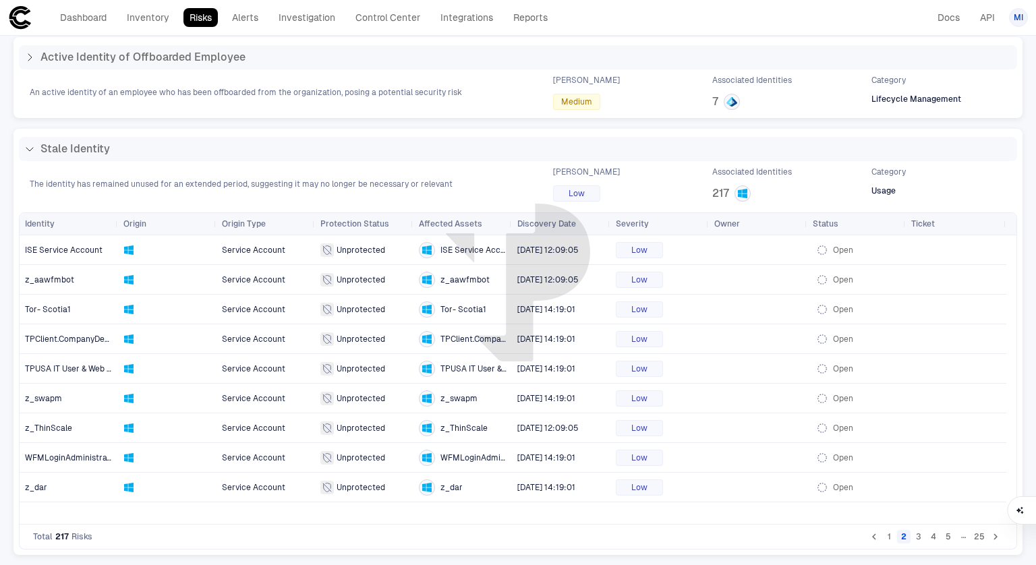
click at [21, 24] on icon at bounding box center [20, 17] width 22 height 23
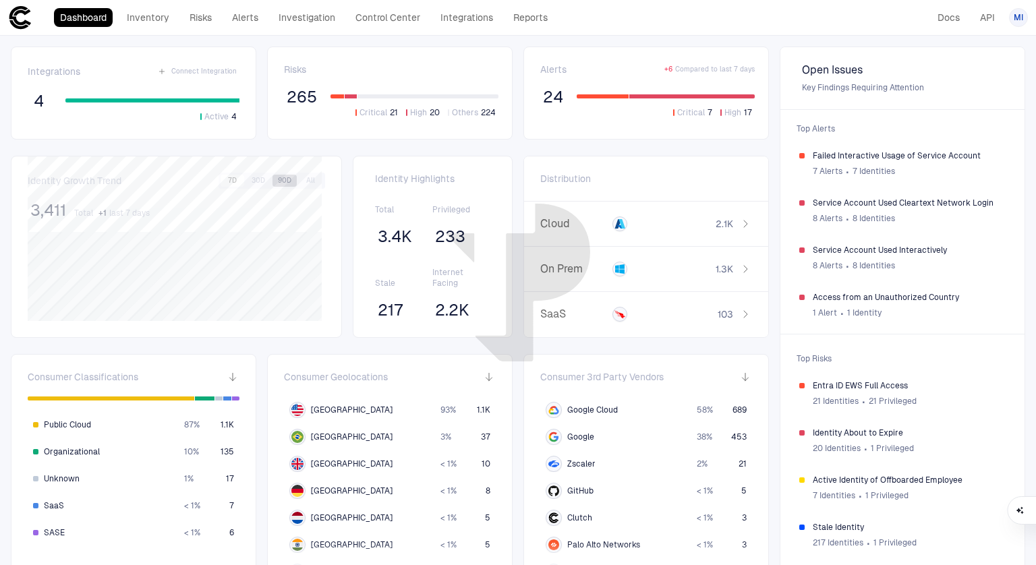
click at [284, 179] on button "90D" at bounding box center [284, 181] width 24 height 12
click at [440, 247] on span "233" at bounding box center [450, 237] width 30 height 20
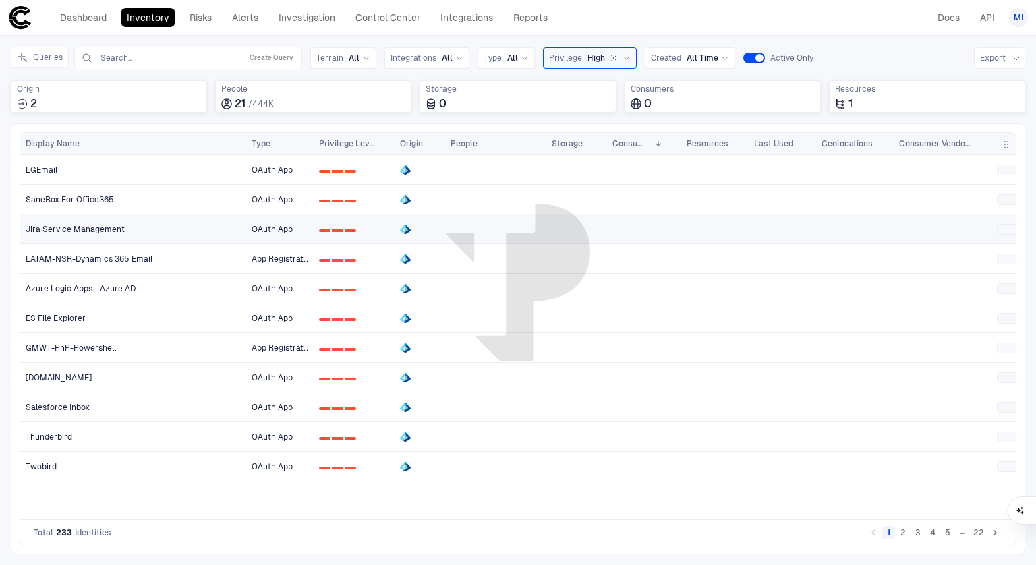
click at [127, 233] on div "Jira Service Management" at bounding box center [134, 229] width 216 height 11
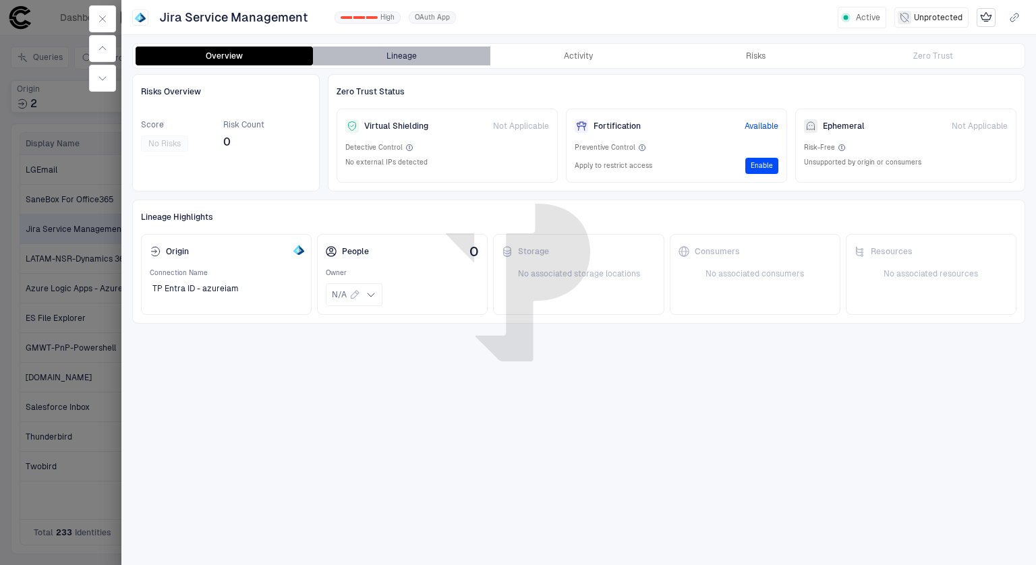
click at [373, 61] on button "Lineage" at bounding box center [401, 56] width 177 height 19
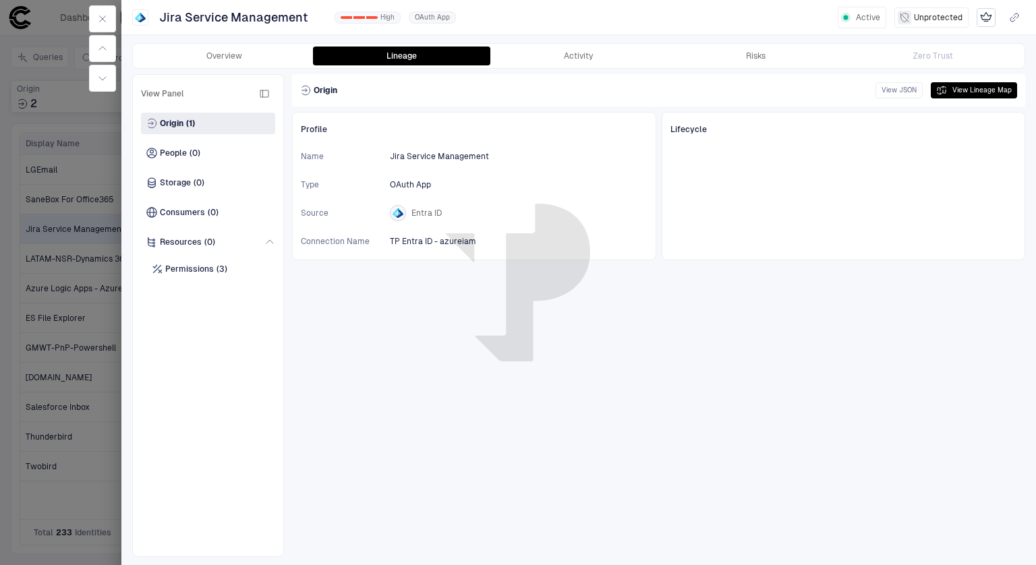
click at [191, 284] on div "Permissions (3)" at bounding box center [208, 269] width 134 height 32
click at [194, 272] on span "Permissions" at bounding box center [189, 269] width 49 height 11
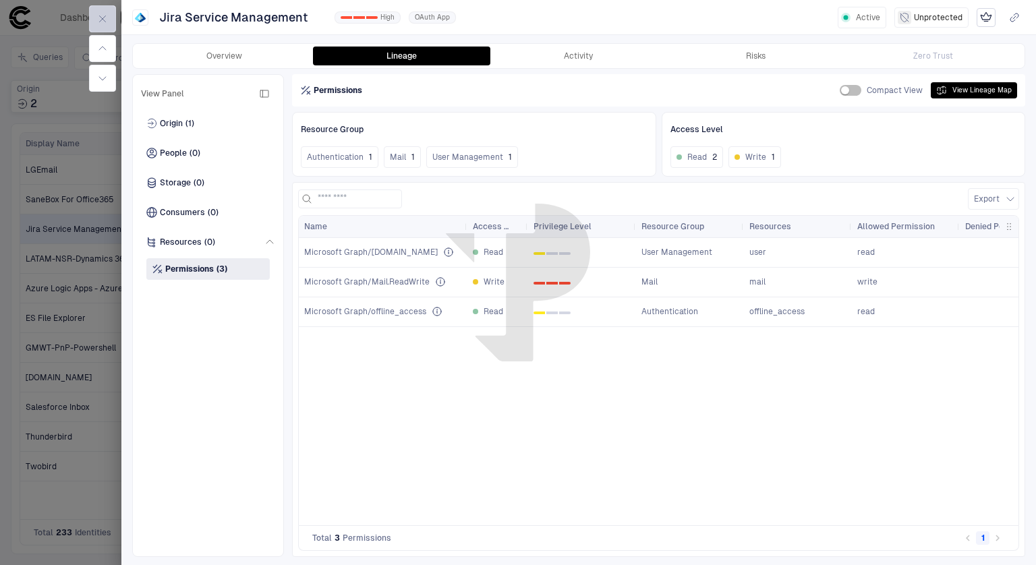
click at [100, 15] on icon "button" at bounding box center [102, 18] width 11 height 11
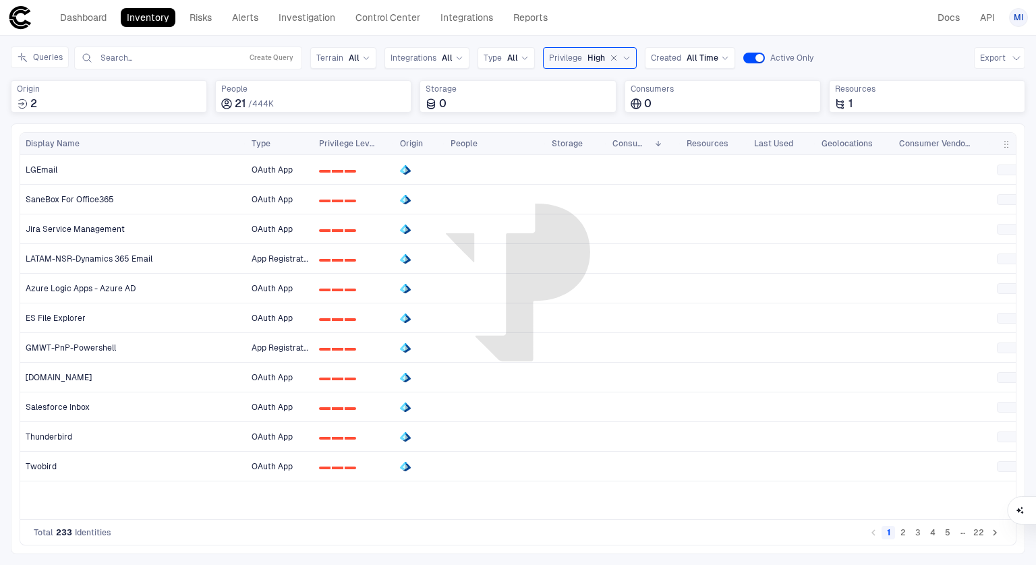
click at [993, 533] on icon "Go to next page" at bounding box center [995, 533] width 12 height 12
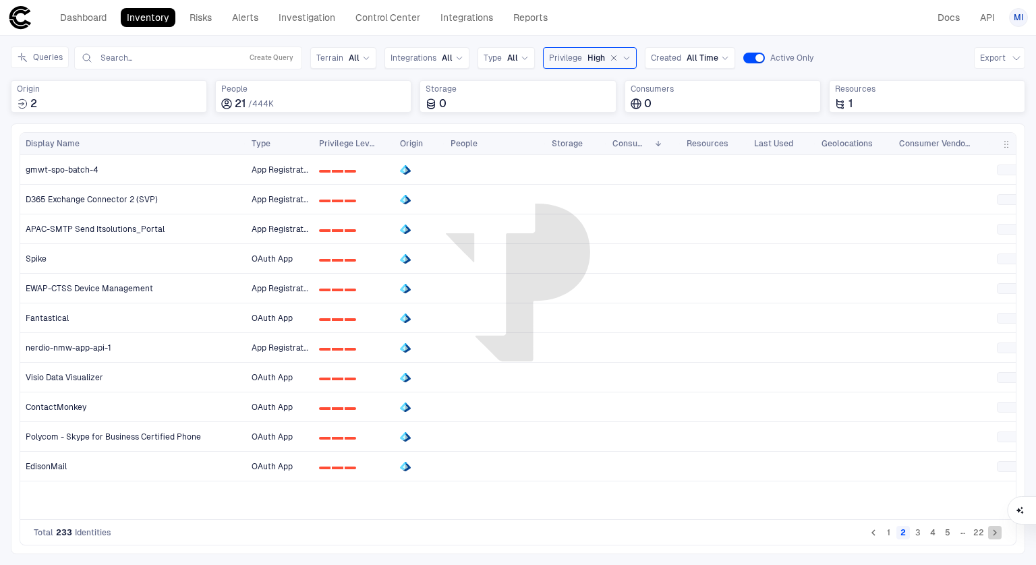
click at [991, 533] on icon "Go to next page" at bounding box center [995, 533] width 12 height 12
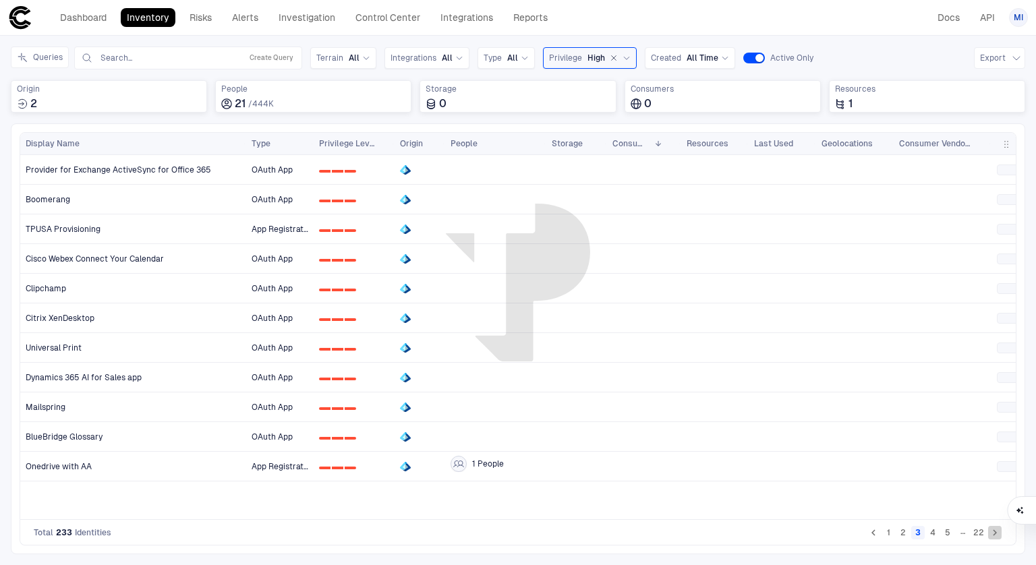
click at [991, 533] on icon "Go to next page" at bounding box center [995, 533] width 12 height 12
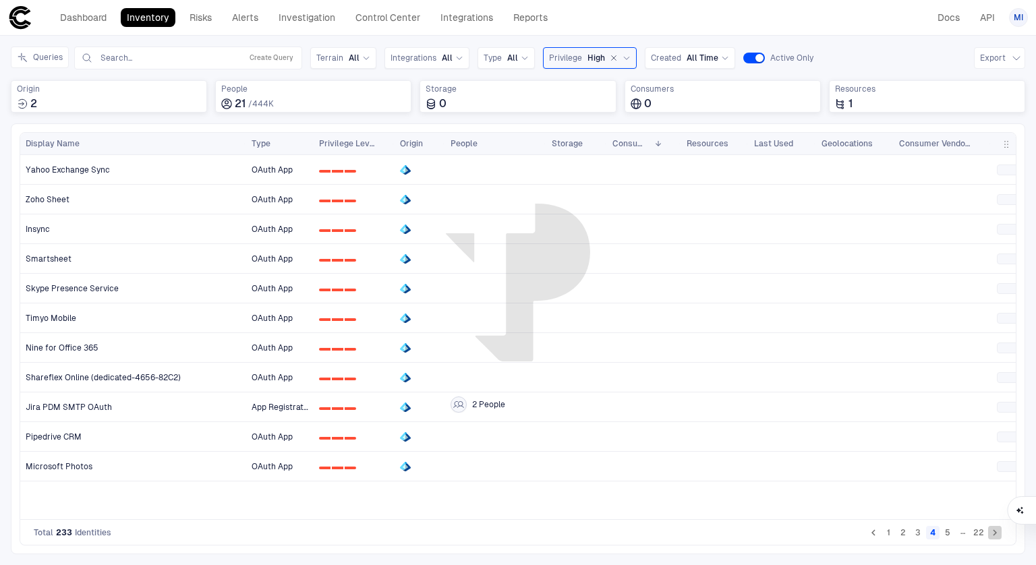
click at [991, 533] on icon "Go to next page" at bounding box center [995, 533] width 12 height 12
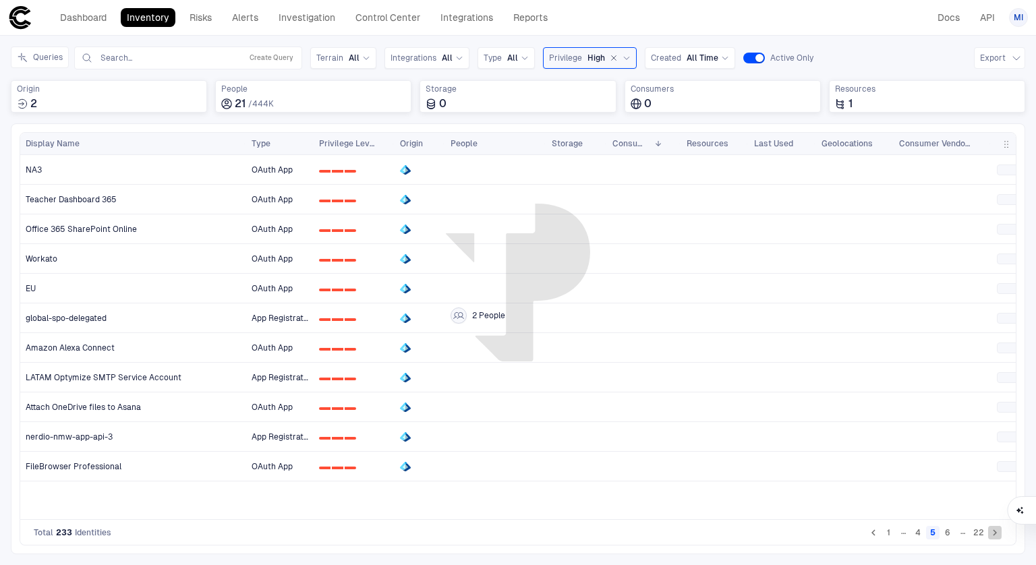
click at [991, 533] on icon "Go to next page" at bounding box center [995, 533] width 12 height 12
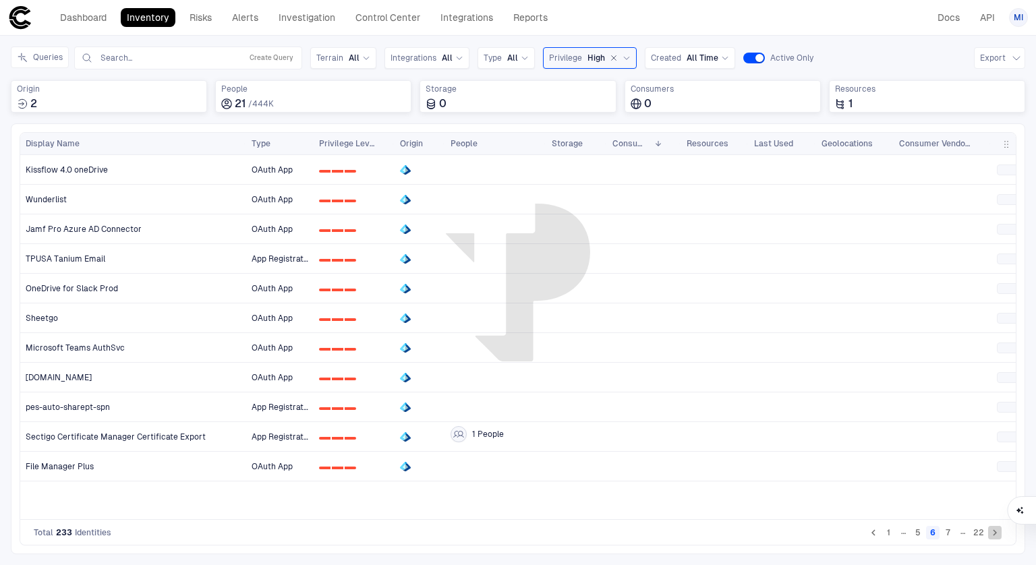
click at [991, 533] on icon "Go to next page" at bounding box center [995, 533] width 12 height 12
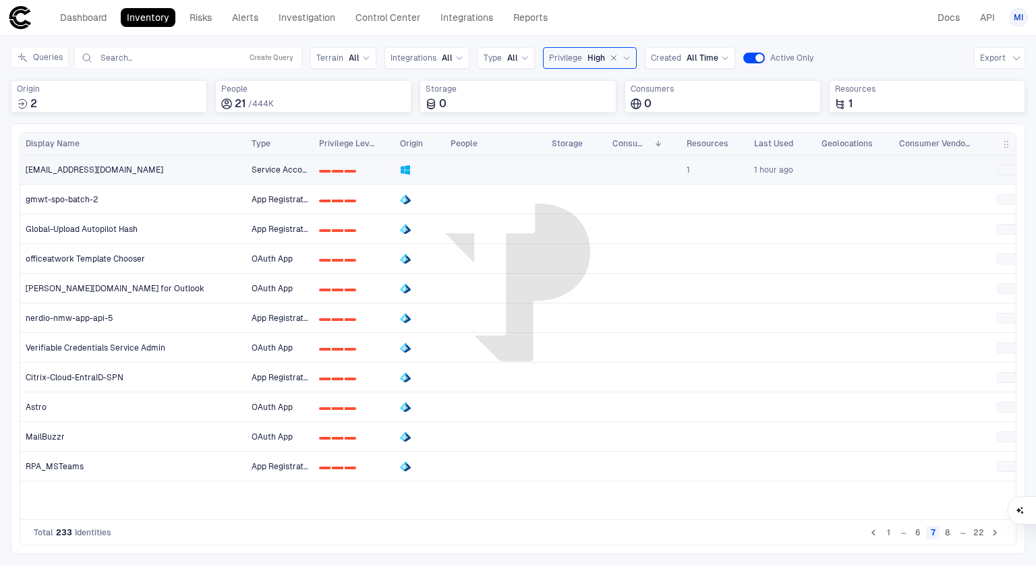
click at [395, 166] on div at bounding box center [420, 169] width 51 height 29
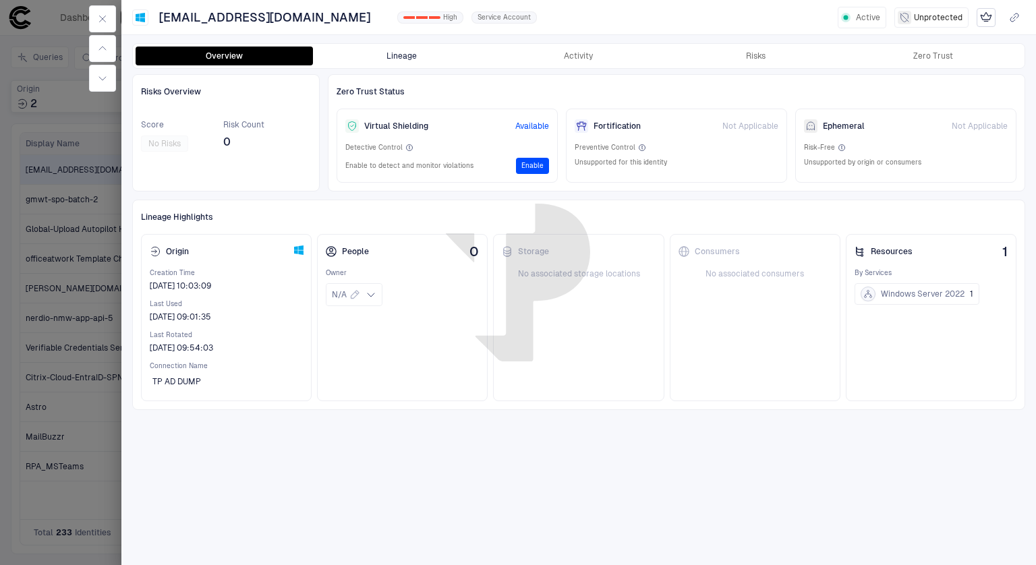
click at [388, 59] on button "Lineage" at bounding box center [401, 56] width 177 height 19
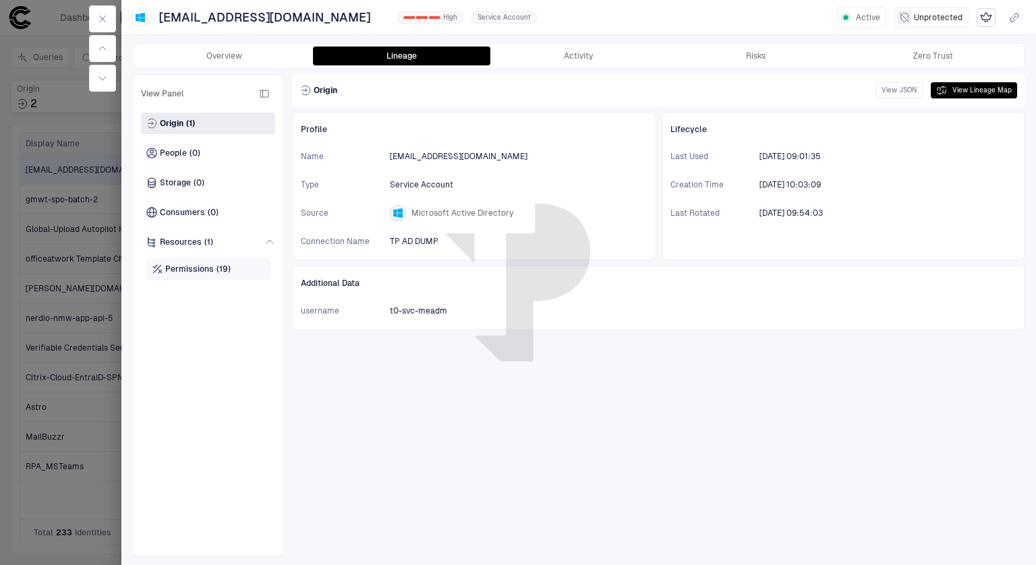
click at [222, 269] on span "(19)" at bounding box center [223, 269] width 14 height 11
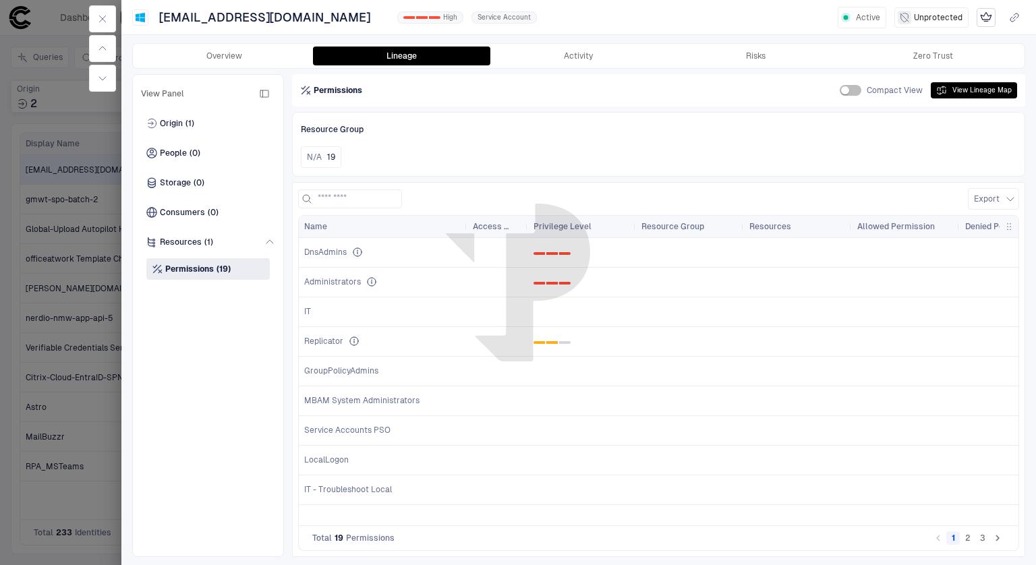
click at [996, 539] on icon "Go to next page" at bounding box center [997, 538] width 12 height 12
click at [341, 339] on span "Domain Admins" at bounding box center [333, 341] width 59 height 11
click at [543, 347] on span "0 1 2" at bounding box center [581, 341] width 97 height 27
click at [952, 92] on button "View Lineage Map" at bounding box center [974, 90] width 86 height 16
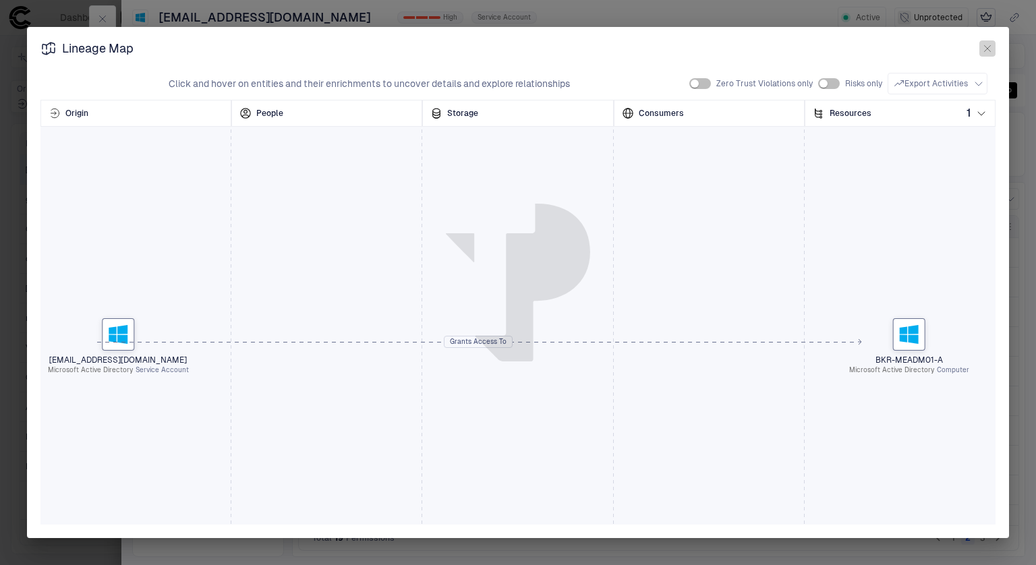
click at [985, 45] on icon "button" at bounding box center [987, 48] width 11 height 11
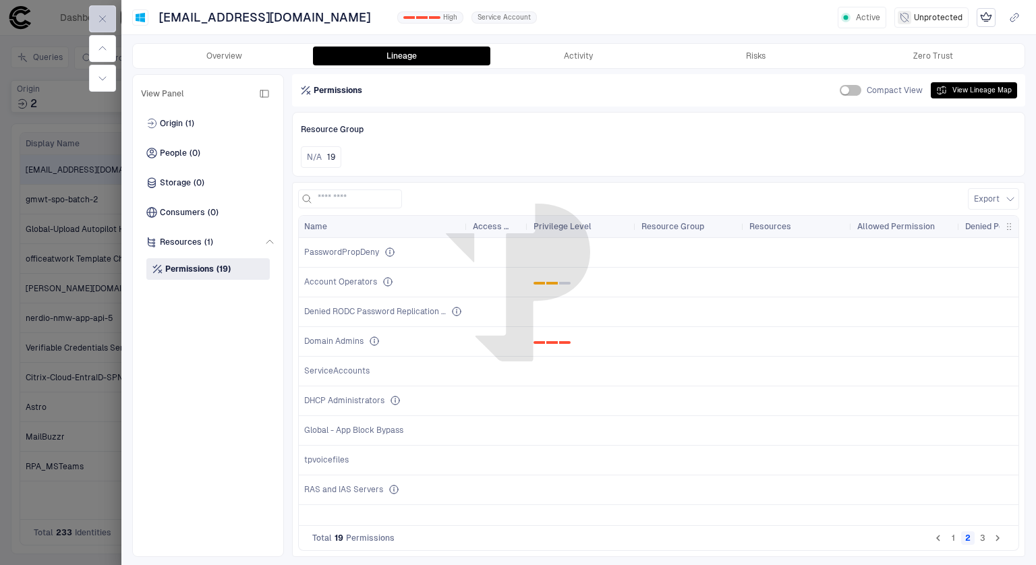
click at [106, 15] on icon "button" at bounding box center [102, 18] width 11 height 11
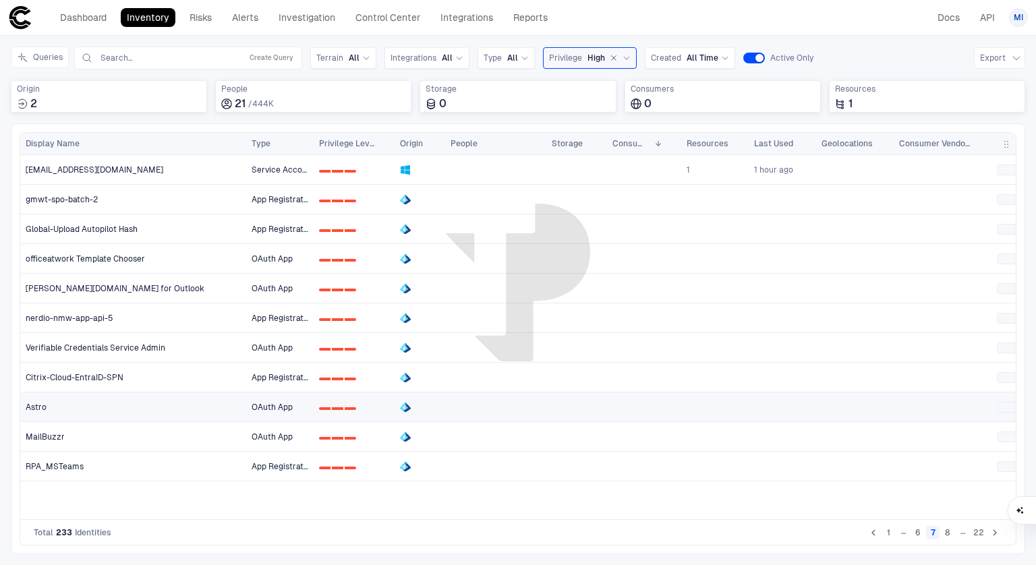
scroll to position [0, 147]
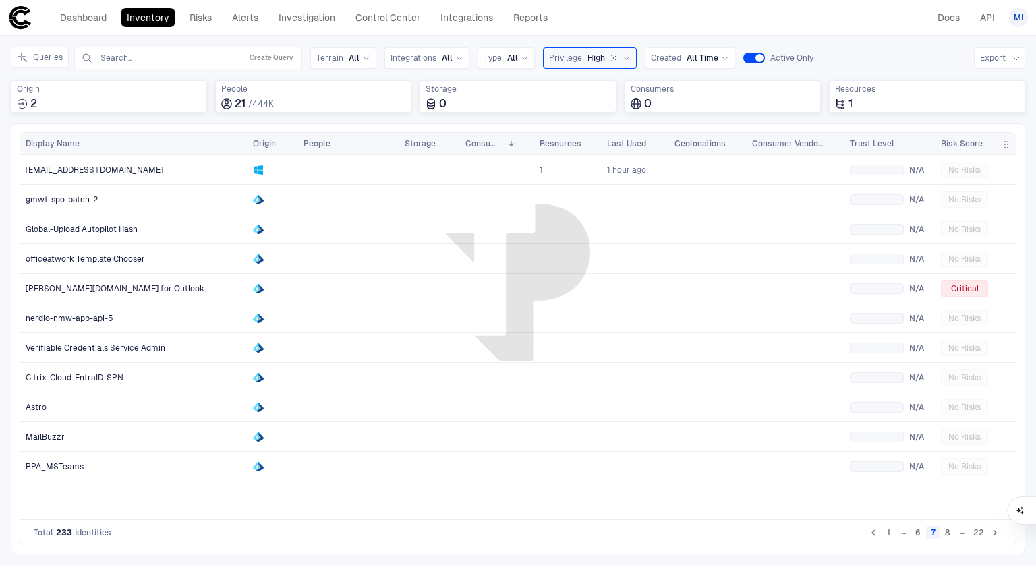
click at [963, 137] on div "Risk Score" at bounding box center [969, 143] width 57 height 15
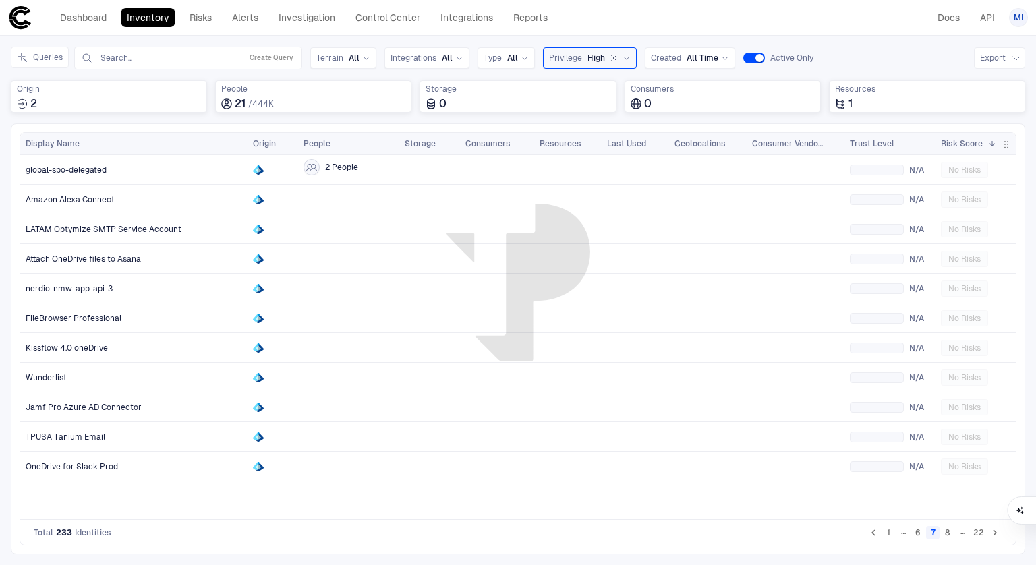
click at [963, 140] on span "Risk Score" at bounding box center [962, 143] width 42 height 11
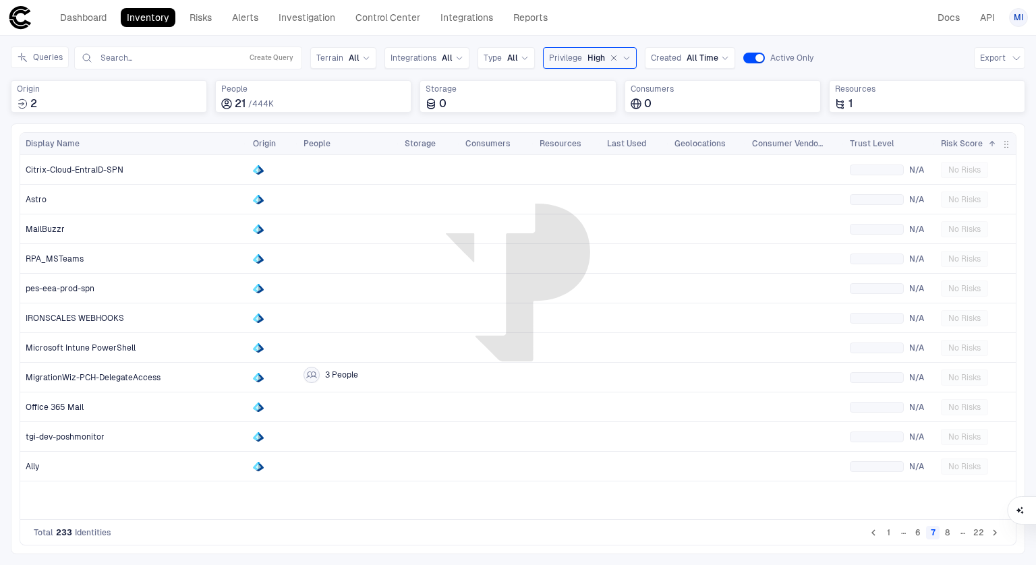
click at [963, 140] on span "Risk Score" at bounding box center [962, 143] width 42 height 11
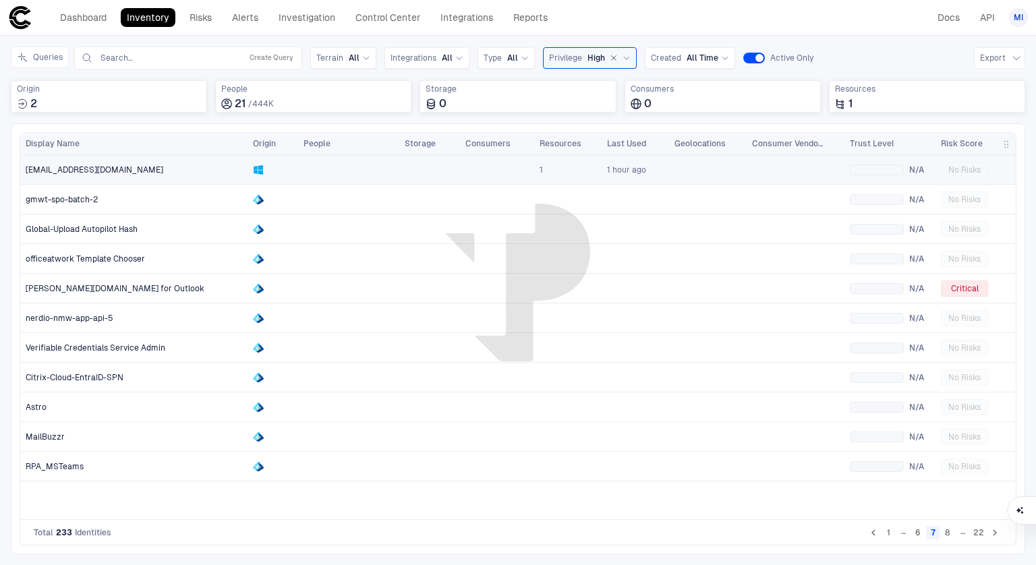
click at [948, 169] on span "No Risks" at bounding box center [964, 170] width 32 height 11
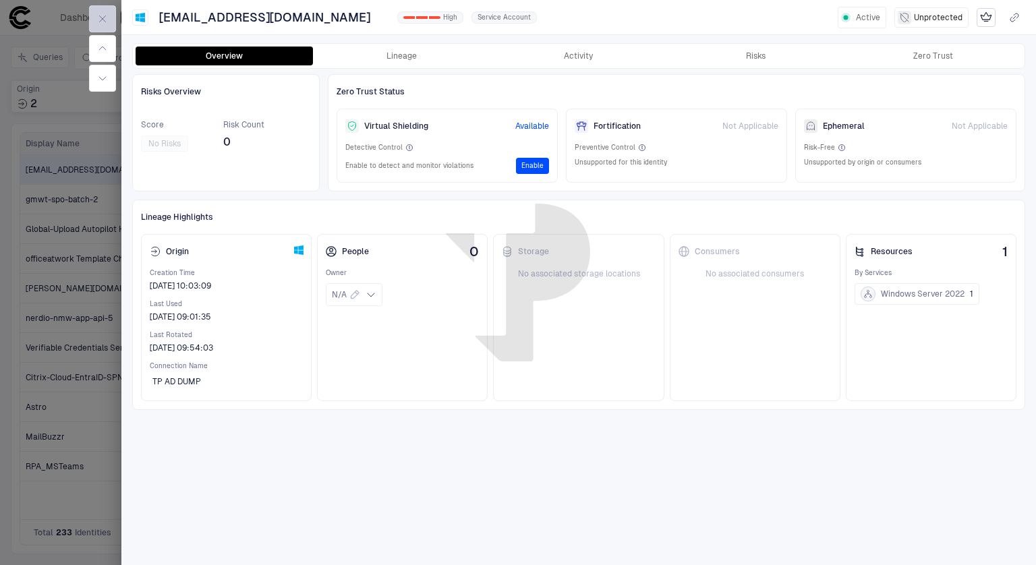
click at [99, 11] on button "button" at bounding box center [102, 18] width 27 height 27
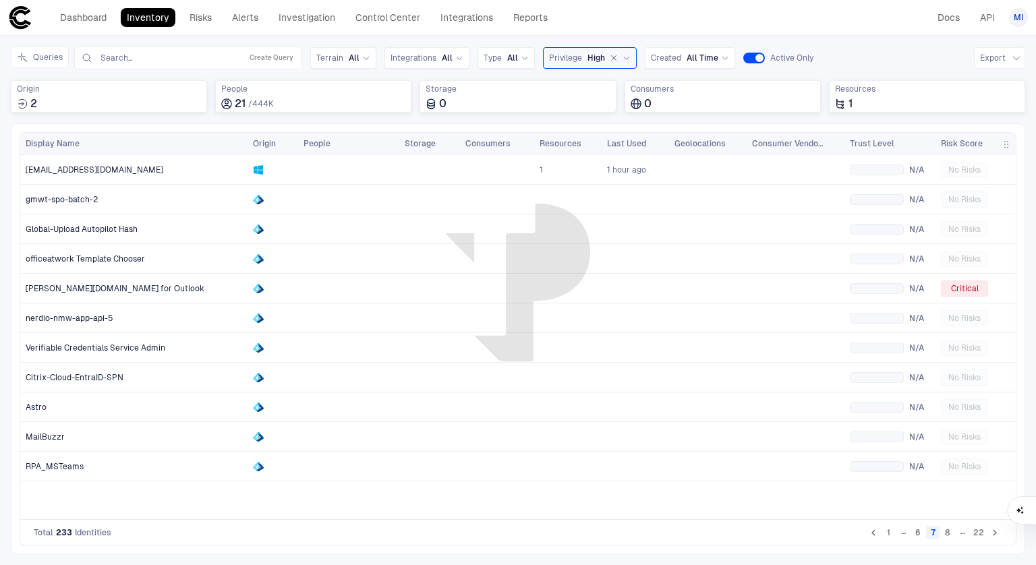
click at [963, 149] on div "Risk Score" at bounding box center [969, 143] width 57 height 15
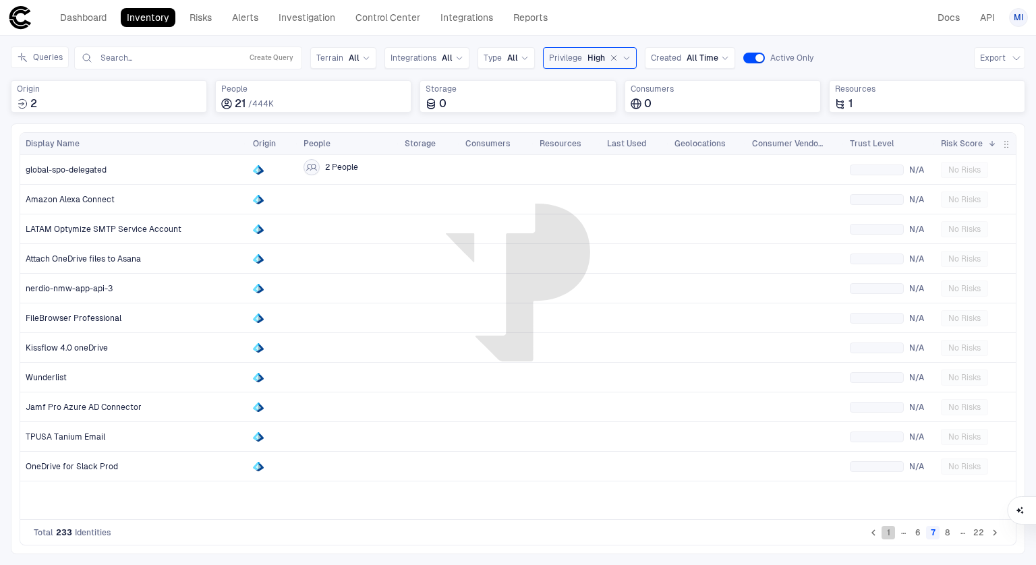
click at [889, 536] on button "1" at bounding box center [887, 532] width 13 height 13
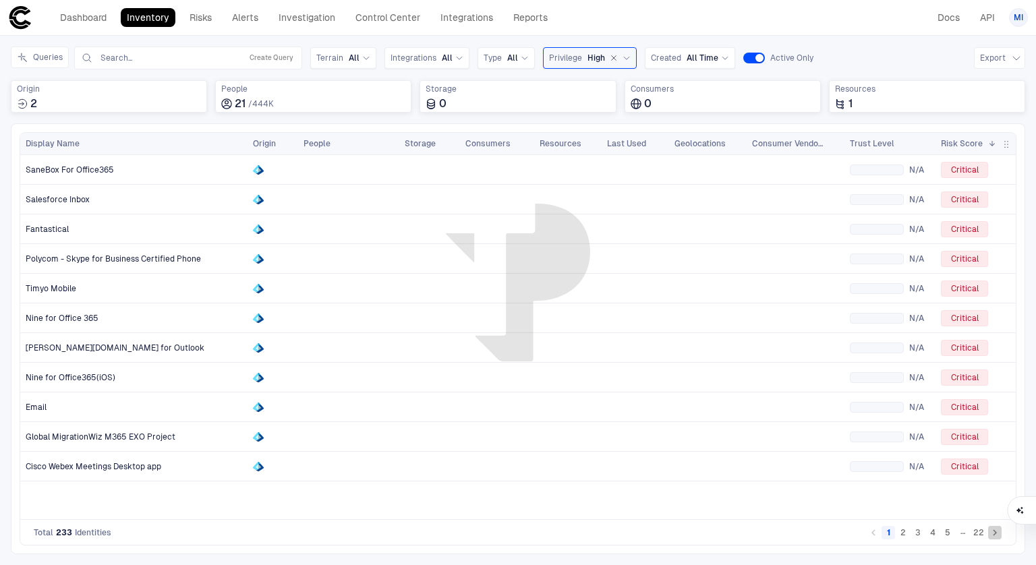
click at [996, 534] on icon "Go to next page" at bounding box center [995, 533] width 4 height 6
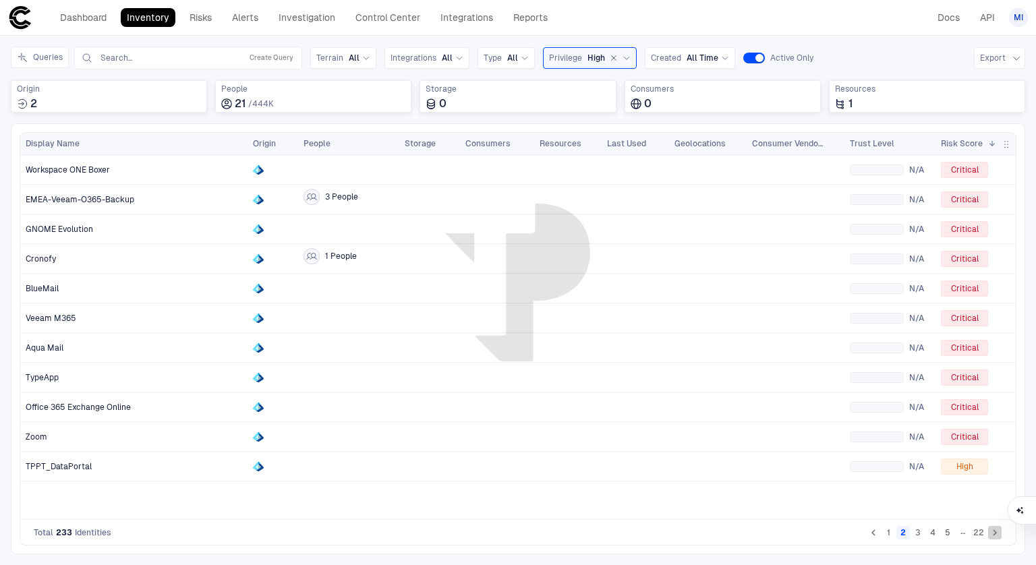
click at [996, 535] on icon "Go to next page" at bounding box center [995, 533] width 12 height 12
